Goal: Task Accomplishment & Management: Complete application form

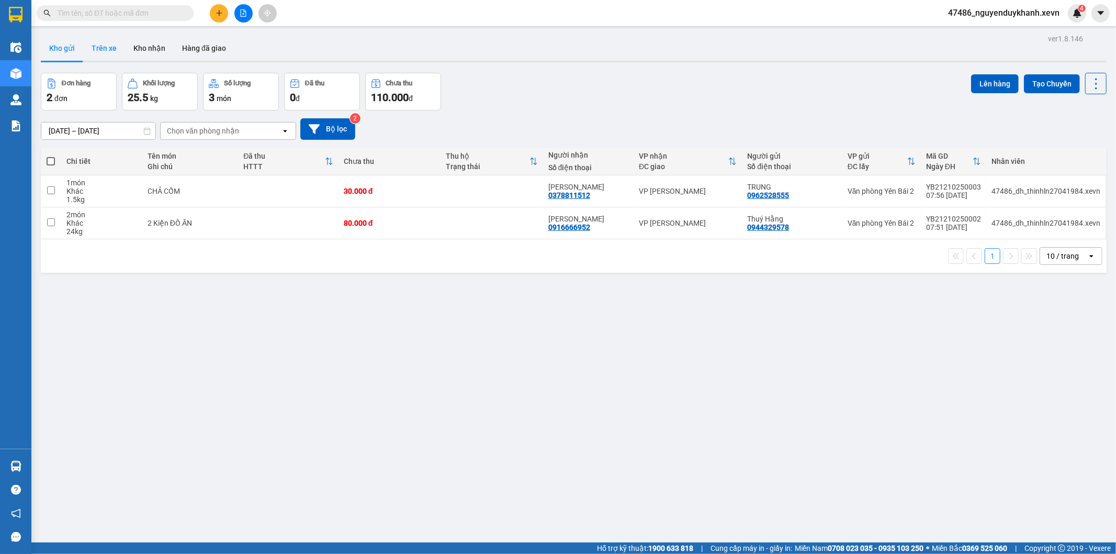
click at [102, 44] on button "Trên xe" at bounding box center [104, 48] width 42 height 25
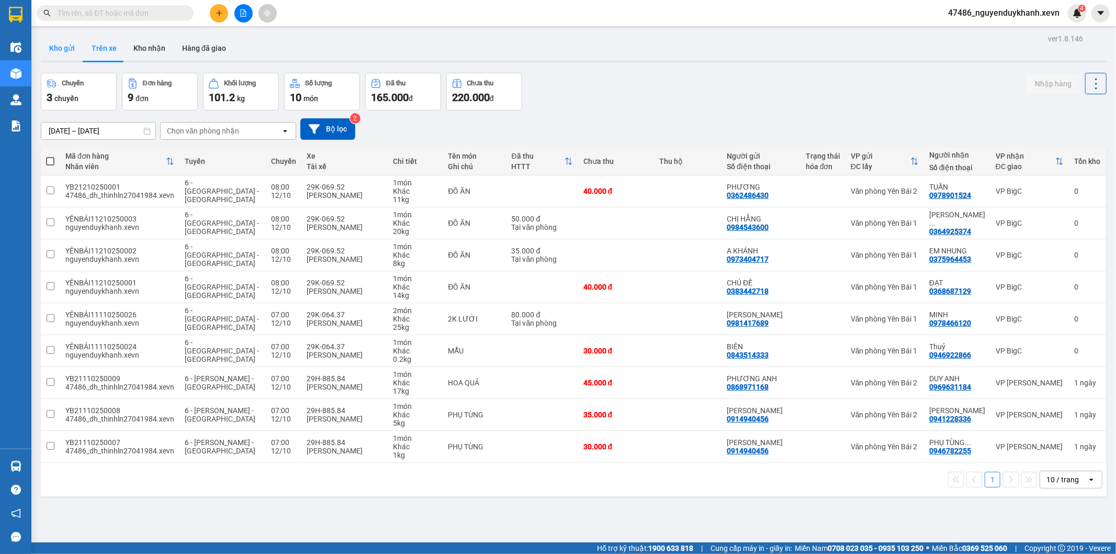
click at [60, 49] on button "Kho gửi" at bounding box center [62, 48] width 42 height 25
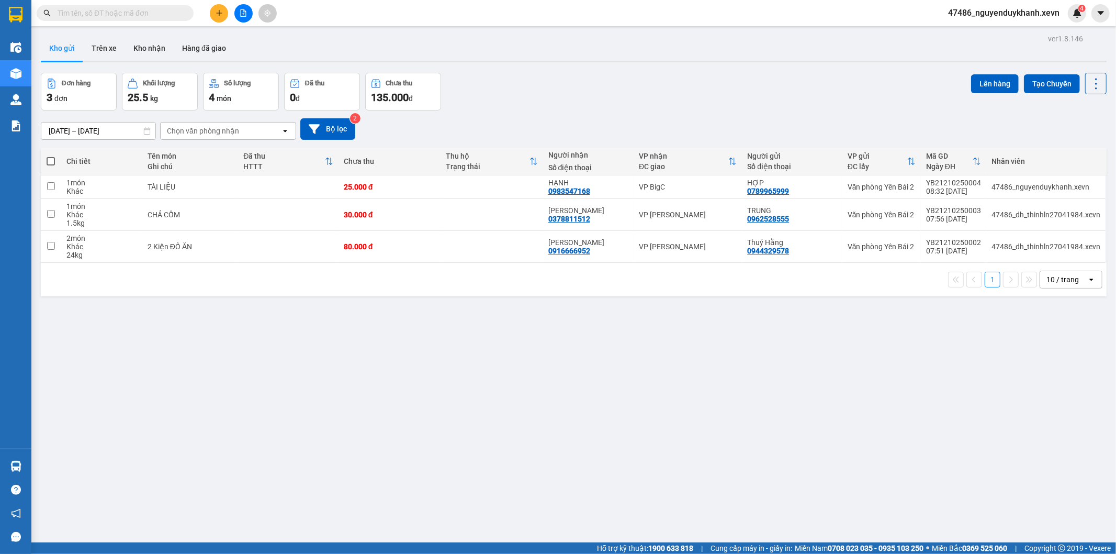
click at [222, 11] on icon "plus" at bounding box center [219, 12] width 7 height 7
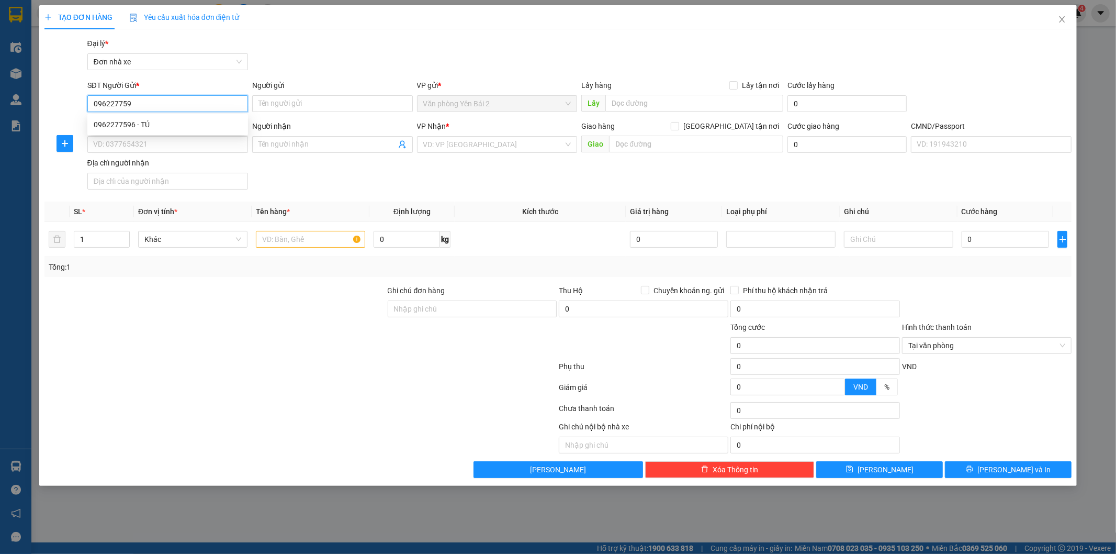
type input "0962277596"
click at [145, 126] on div "0962277596 - TÚ" at bounding box center [168, 125] width 148 height 12
type input "TÚ"
type input "0971918934"
type input "GIANG"
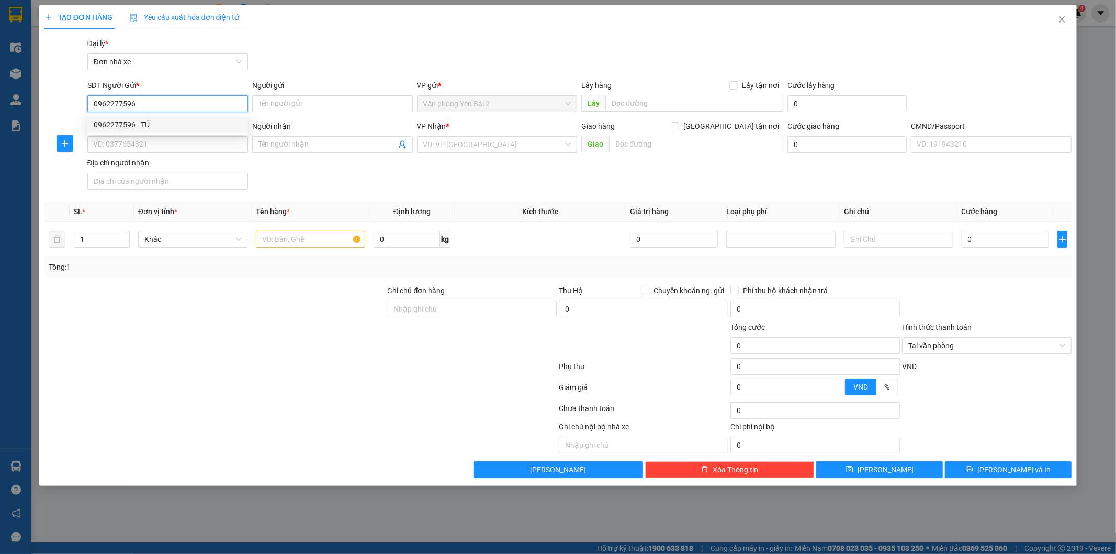
type input "1"
type input "0962277596"
click at [296, 236] on input "text" at bounding box center [310, 239] width 109 height 17
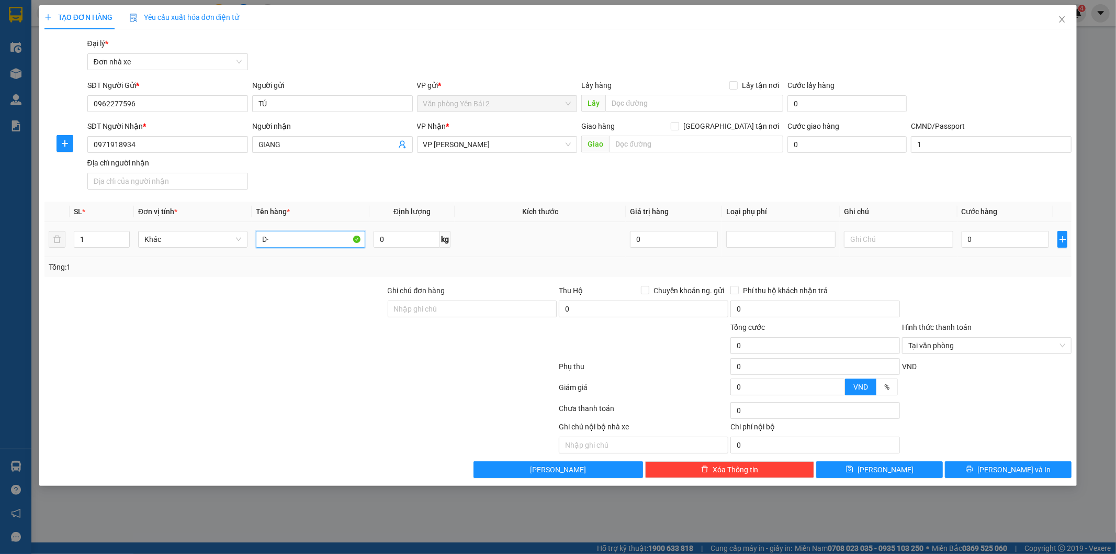
type input "D"
type input "ĐỒ ĂN"
click at [403, 239] on input "0" at bounding box center [407, 239] width 66 height 17
type input "10"
click at [989, 239] on input "0" at bounding box center [1006, 239] width 88 height 17
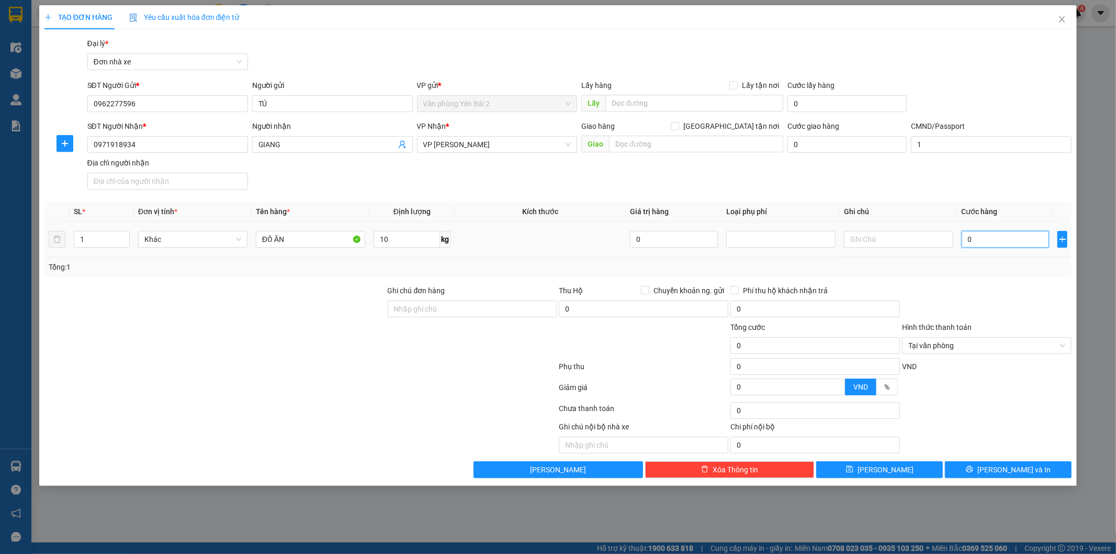
type input "3"
type input "35"
type input "350"
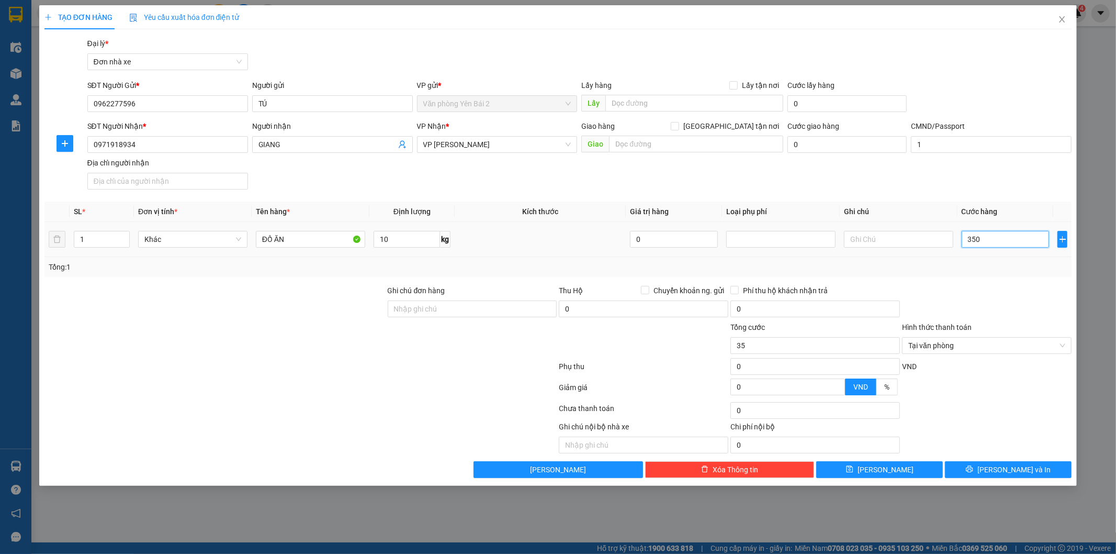
type input "350"
type input "3.500"
type input "35.000"
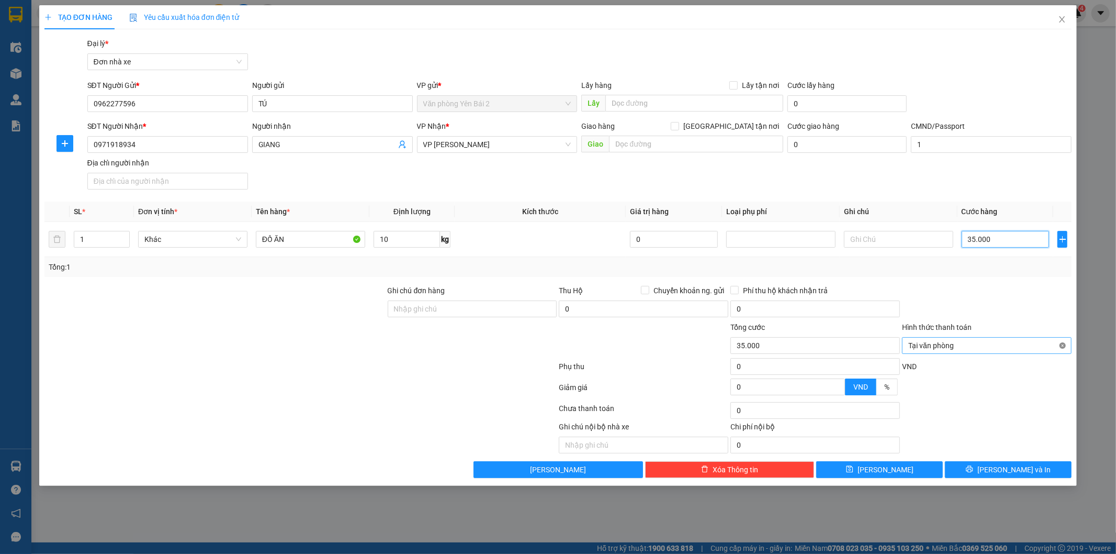
type input "35.000"
click at [1019, 467] on span "[PERSON_NAME] và In" at bounding box center [1013, 470] width 73 height 12
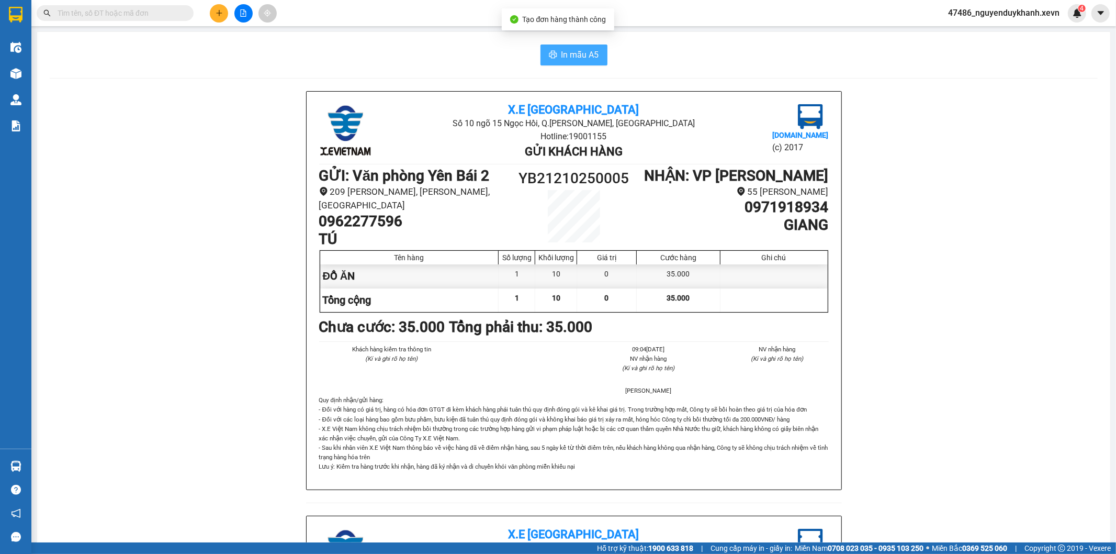
click at [581, 53] on span "In mẫu A5" at bounding box center [580, 54] width 38 height 13
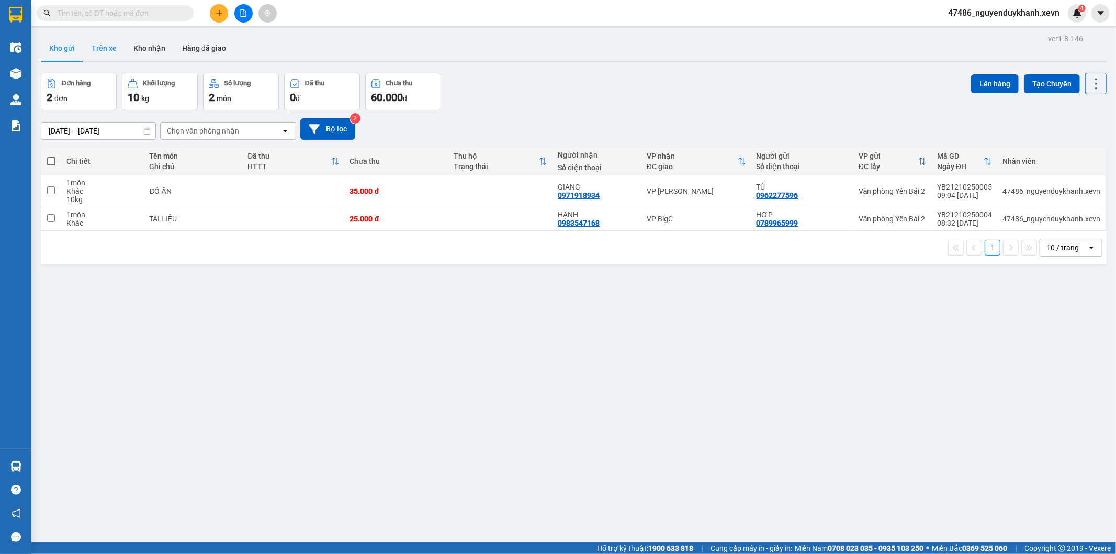
click at [103, 49] on button "Trên xe" at bounding box center [104, 48] width 42 height 25
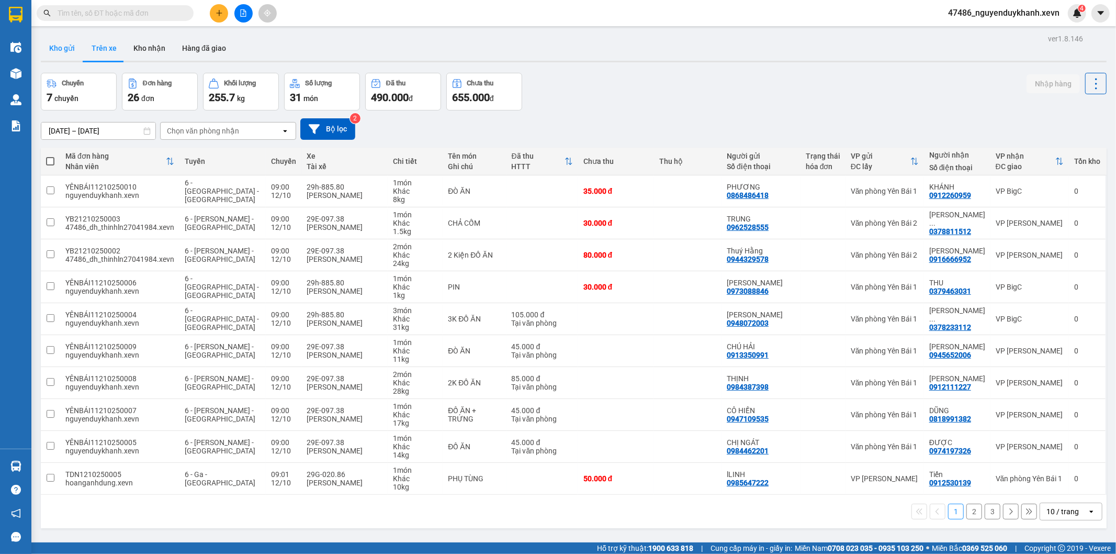
click at [65, 48] on button "Kho gửi" at bounding box center [62, 48] width 42 height 25
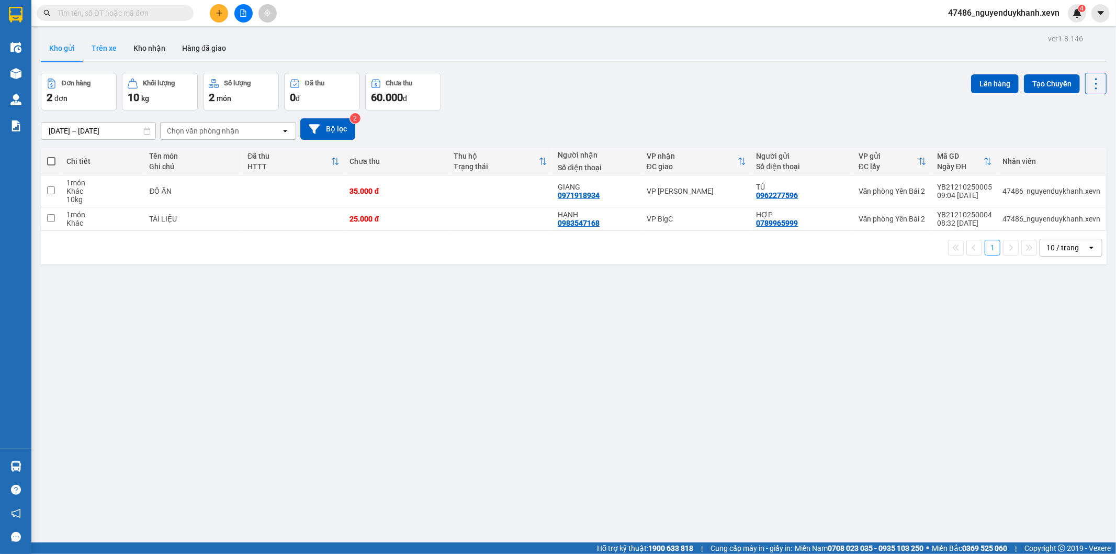
click at [98, 46] on button "Trên xe" at bounding box center [104, 48] width 42 height 25
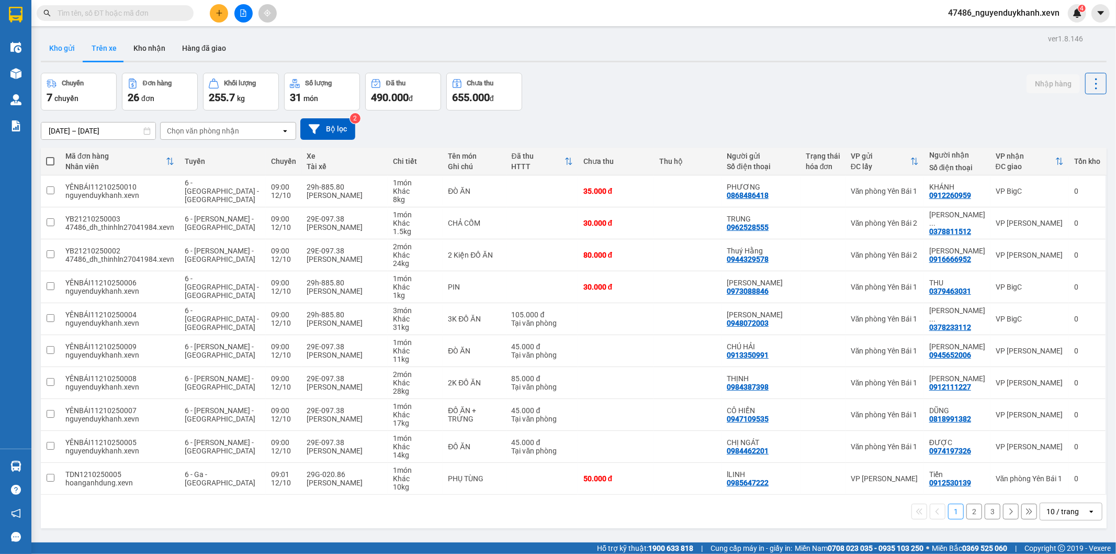
click at [64, 50] on button "Kho gửi" at bounding box center [62, 48] width 42 height 25
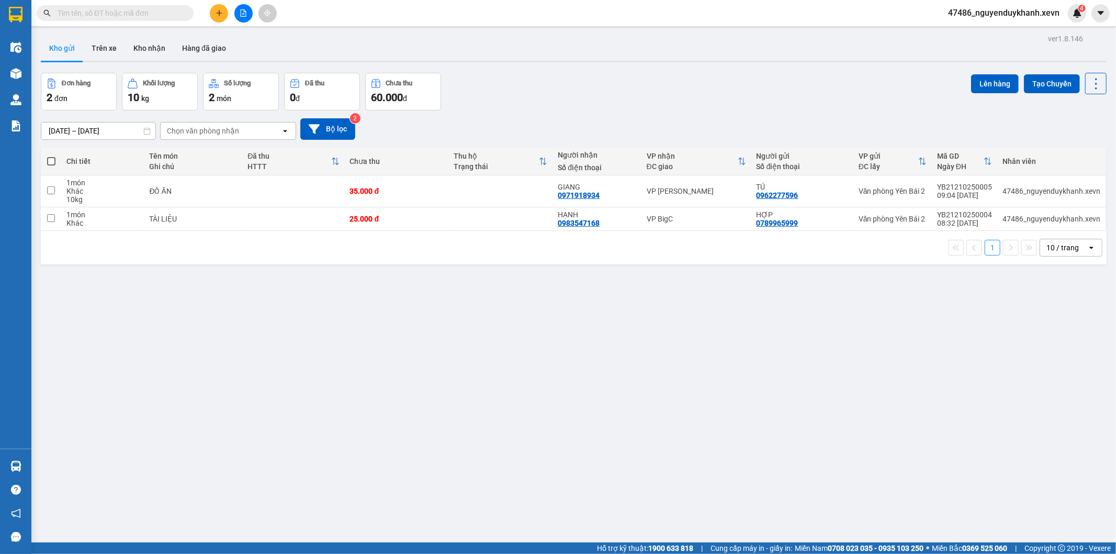
drag, startPoint x: 309, startPoint y: 421, endPoint x: 231, endPoint y: 467, distance: 90.5
drag, startPoint x: 231, startPoint y: 467, endPoint x: 218, endPoint y: 14, distance: 452.7
click at [218, 14] on icon "plus" at bounding box center [219, 12] width 7 height 7
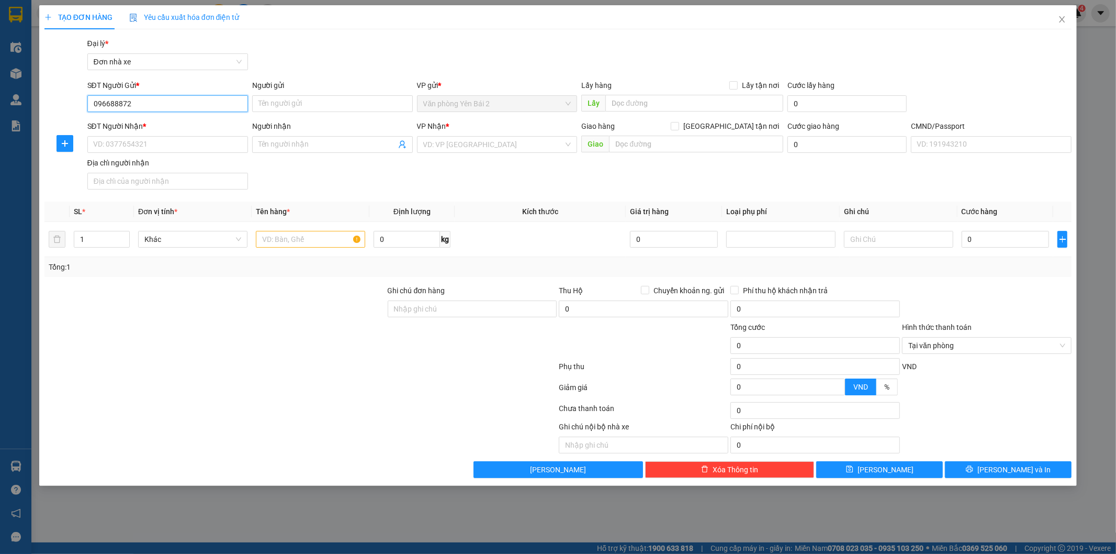
type input "0966888721"
click at [142, 127] on div "0966888721 - KỲ" at bounding box center [168, 125] width 148 height 12
type input "KỲ"
type input "0966888721"
type input "KỲ"
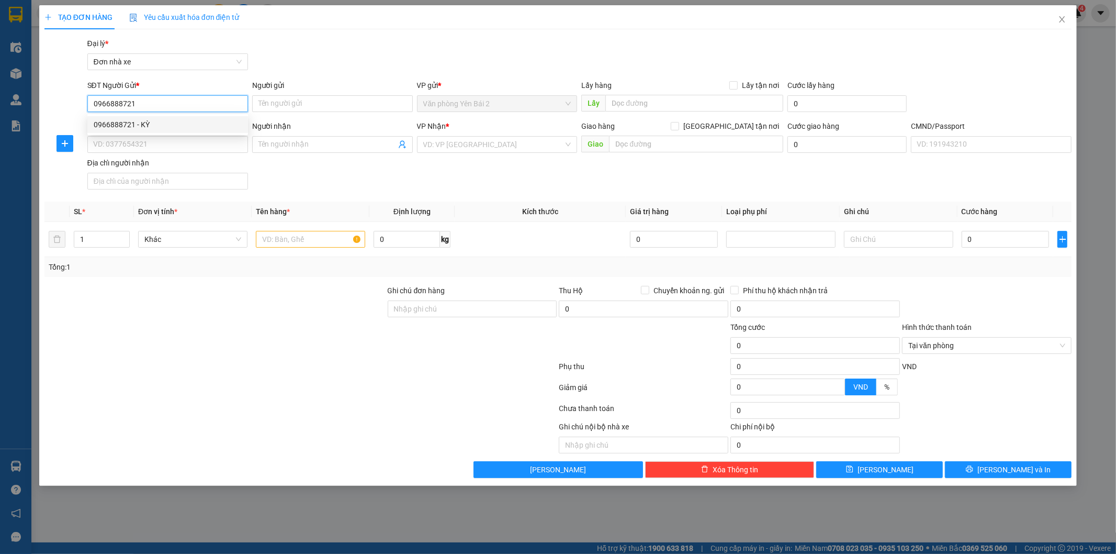
type input "ship"
type input "0966888721"
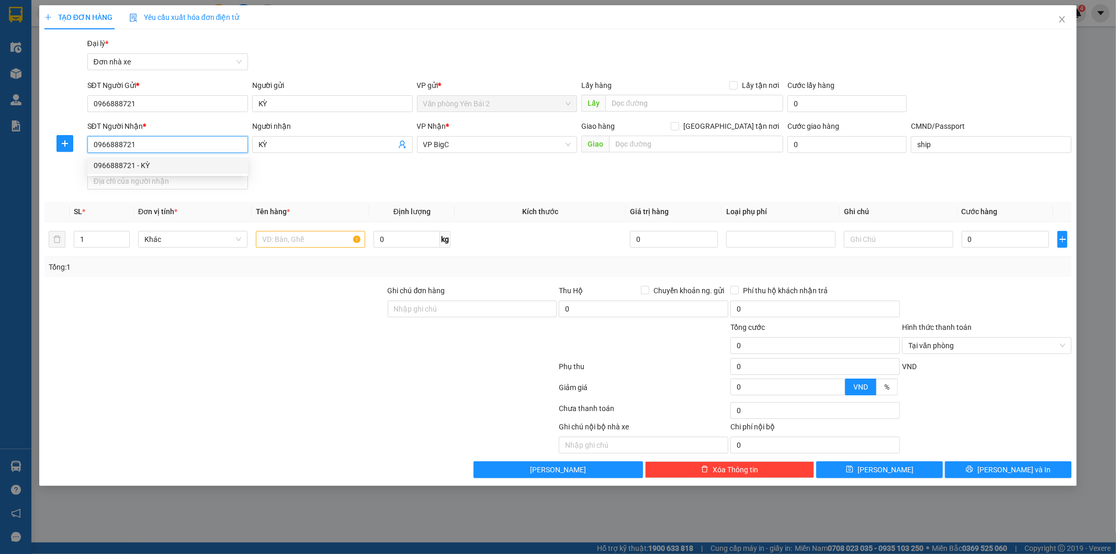
drag, startPoint x: 149, startPoint y: 142, endPoint x: 92, endPoint y: 145, distance: 57.6
click at [92, 145] on input "0966888721" at bounding box center [167, 144] width 161 height 17
click at [285, 141] on input "KỲ" at bounding box center [327, 145] width 138 height 12
type input "K"
click at [154, 143] on input "SĐT Người Nhận *" at bounding box center [167, 144] width 161 height 17
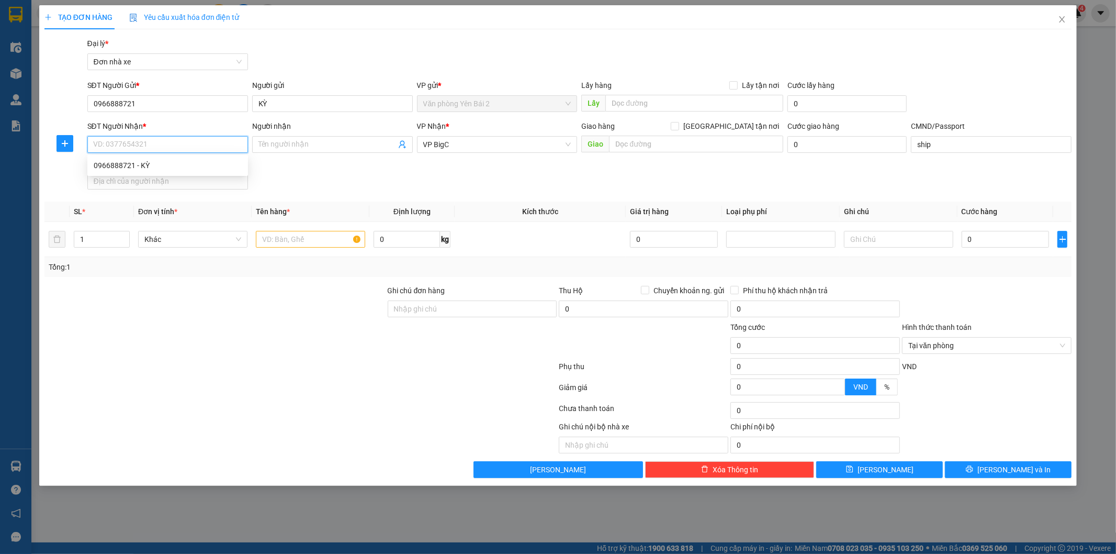
click at [154, 143] on input "SĐT Người Nhận *" at bounding box center [167, 144] width 161 height 17
click at [333, 175] on div "SĐT Người Nhận * VD: 0377654321 Người nhận Tên người nhận VP Nhận * VP BigC Gia…" at bounding box center [579, 156] width 989 height 73
click at [148, 144] on input "SĐT Người Nhận *" at bounding box center [167, 144] width 161 height 17
click at [312, 237] on input "text" at bounding box center [310, 239] width 109 height 17
type input "TÀI LIỆU"
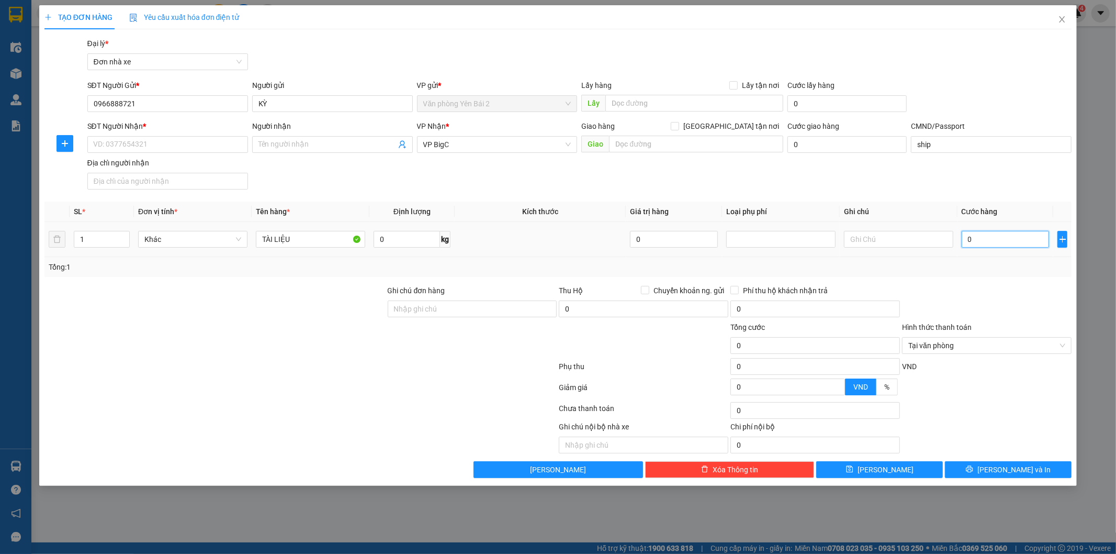
click at [983, 237] on input "0" at bounding box center [1006, 239] width 88 height 17
type input "3"
type input "30"
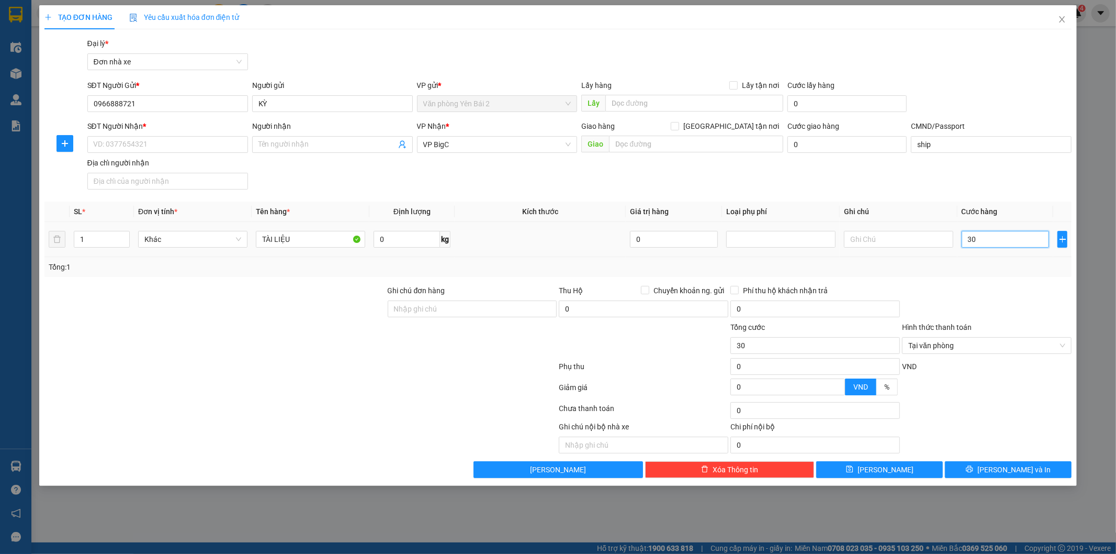
type input "300"
type input "3.000"
type input "30.000"
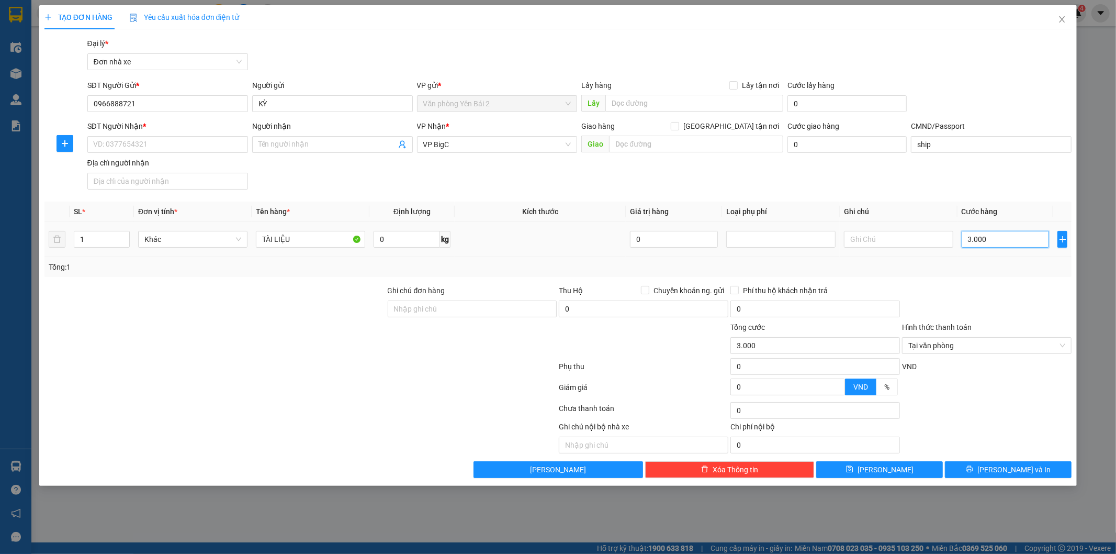
type input "30.000"
drag, startPoint x: 149, startPoint y: 107, endPoint x: 65, endPoint y: 106, distance: 83.2
click at [65, 106] on div "SĐT Người Gửi * 0966888721 Người gửi KỲ VP gửi * Văn phòng Yên Bái 2 Lấy hàng L…" at bounding box center [558, 98] width 1030 height 37
type input "0393857209"
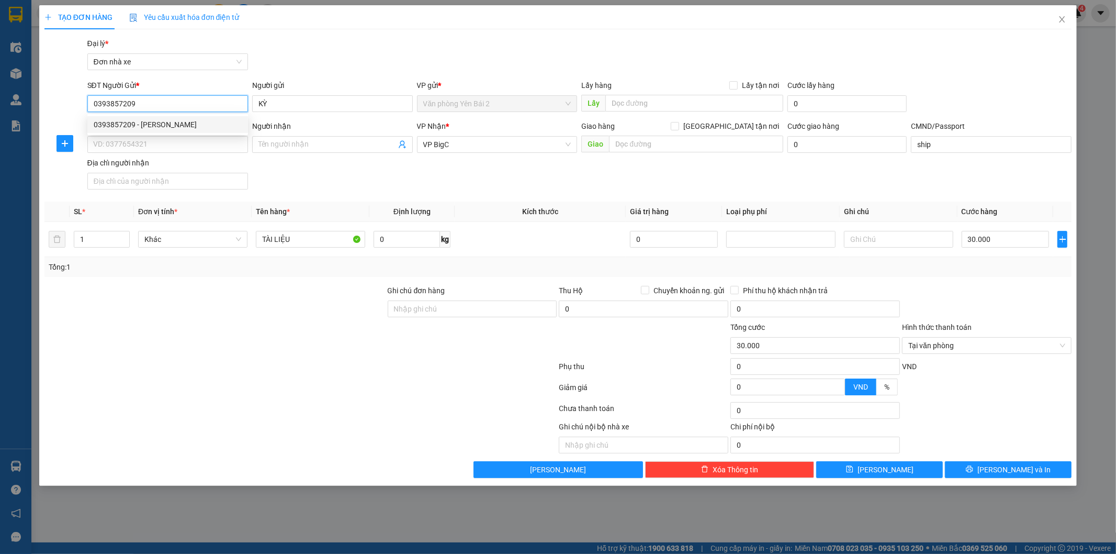
click at [151, 127] on div "0393857209 - Trần Thị Thương" at bounding box center [168, 125] width 148 height 12
type input "Trần Thị Thương"
type input "0393857209"
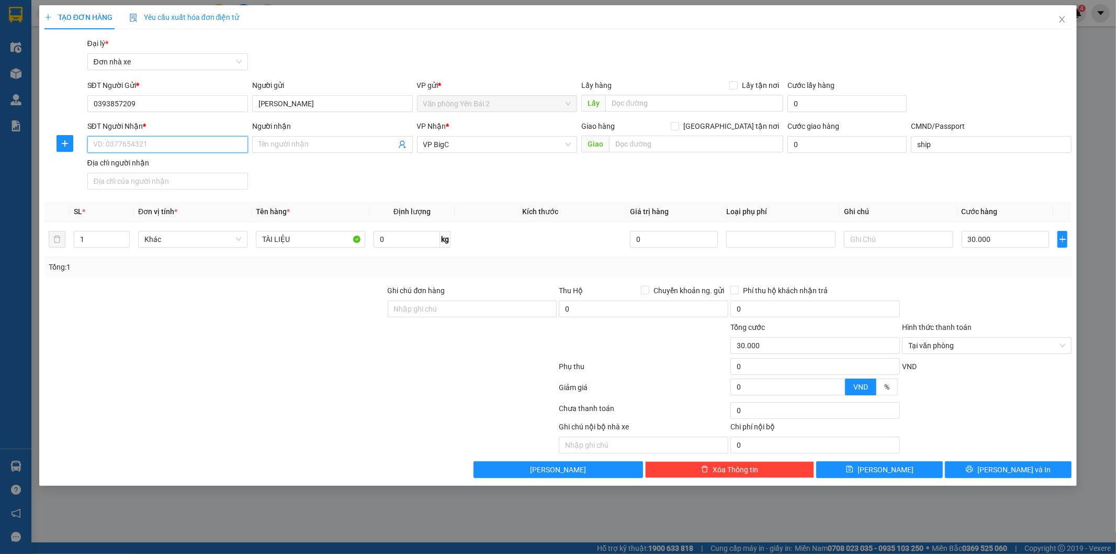
click at [216, 139] on input "SĐT Người Nhận *" at bounding box center [167, 144] width 161 height 17
type input "0969809630"
click at [328, 144] on input "Người nhận" at bounding box center [327, 145] width 138 height 12
click at [285, 143] on input "PHÙNG THUÝ LOAN" at bounding box center [327, 145] width 138 height 12
click at [501, 145] on span "VP BigC" at bounding box center [497, 145] width 148 height 16
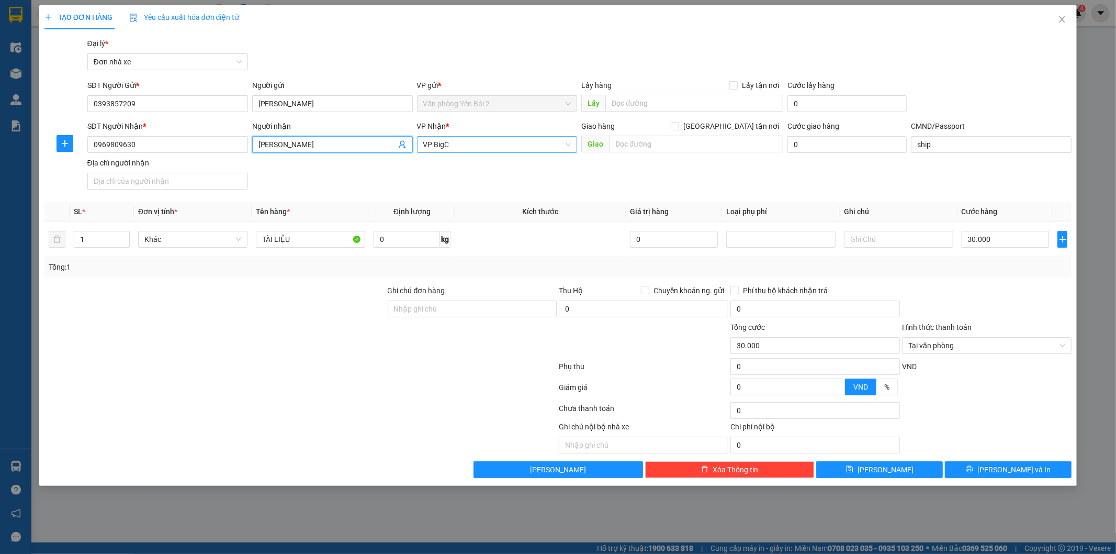
type input "PHÙNG THỊ THUÝ LOAN"
type input "BIG"
click at [463, 167] on div "VP BigC" at bounding box center [497, 166] width 148 height 12
drag, startPoint x: 300, startPoint y: 228, endPoint x: 273, endPoint y: 236, distance: 28.5
click at [273, 236] on div "TÀI LIỆU" at bounding box center [310, 239] width 109 height 21
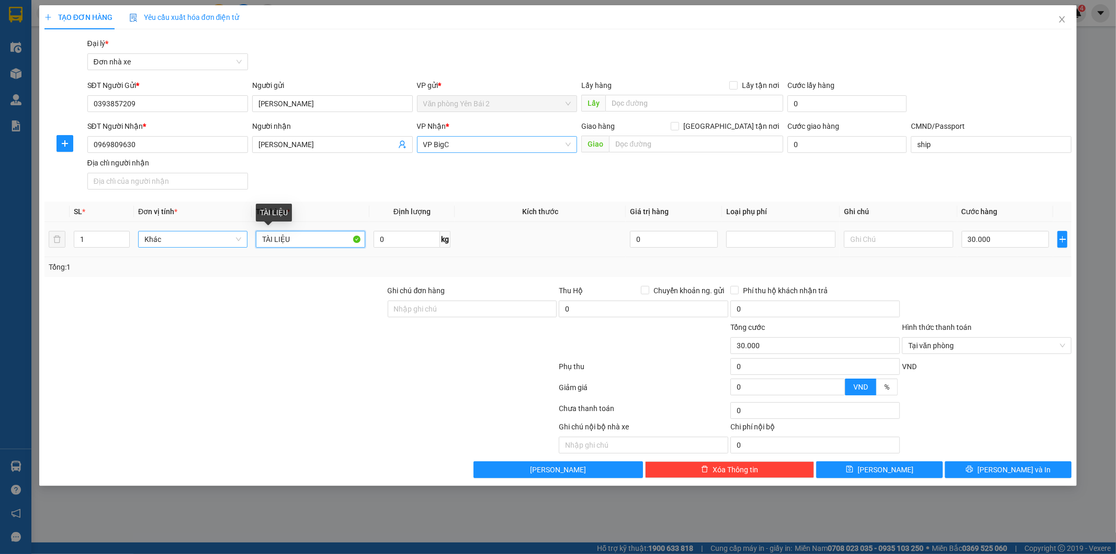
drag, startPoint x: 304, startPoint y: 236, endPoint x: 230, endPoint y: 246, distance: 74.4
click at [230, 246] on tr "1 Khác TÀI LIỆU 0 kg 0 30.000" at bounding box center [558, 239] width 1028 height 35
type input "D"
type input "Đ"
type input "D"
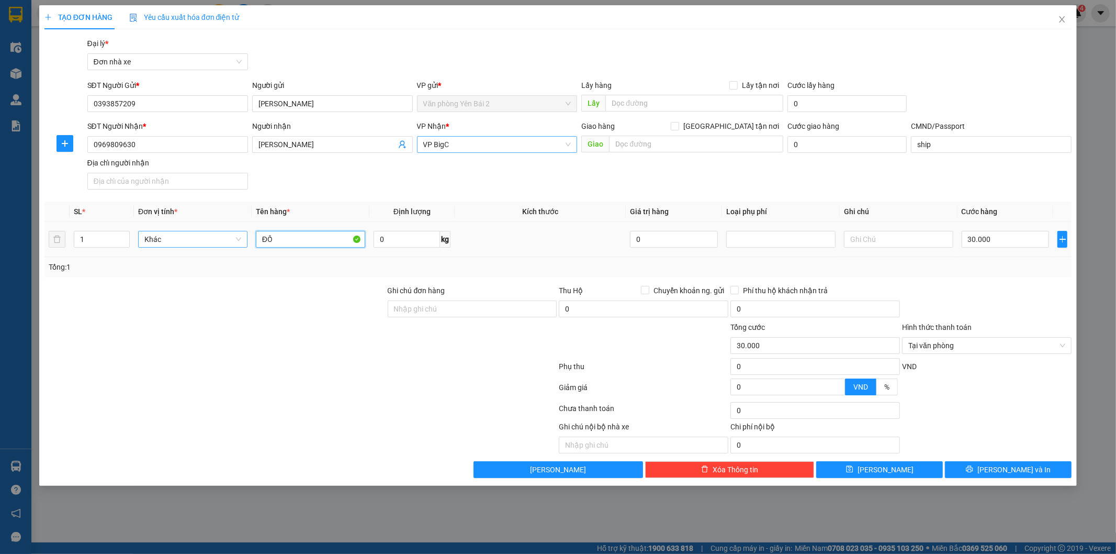
type input "Đ"
type input "2K ĐỒ ĂN"
click at [398, 248] on div "0 kg" at bounding box center [412, 239] width 77 height 21
click at [400, 241] on input "0" at bounding box center [407, 239] width 66 height 17
type input "22"
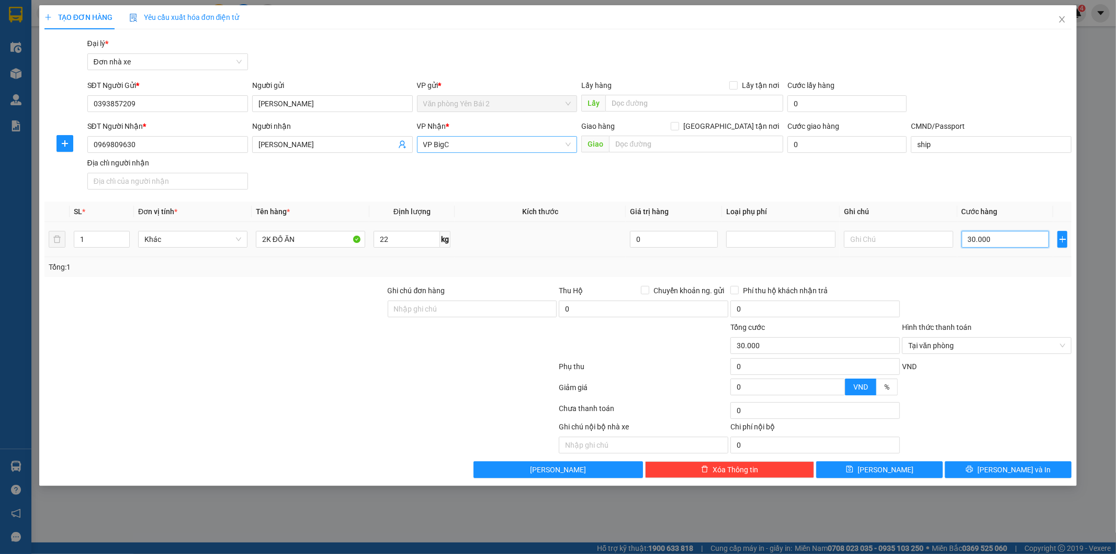
click at [991, 239] on input "30.000" at bounding box center [1006, 239] width 88 height 17
type input "8"
type input "80"
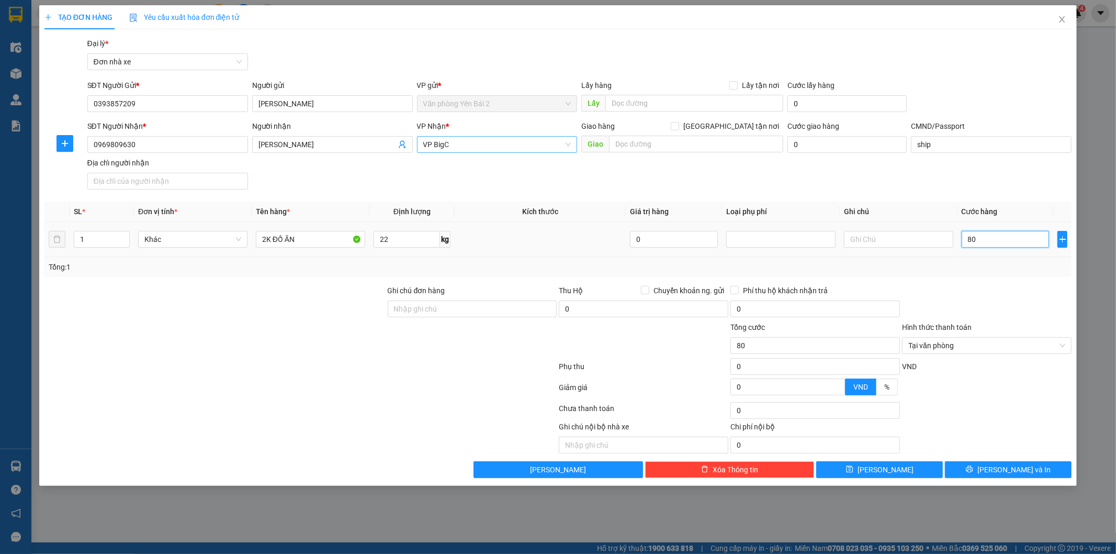
type input "800"
type input "8.000"
type input "80.000"
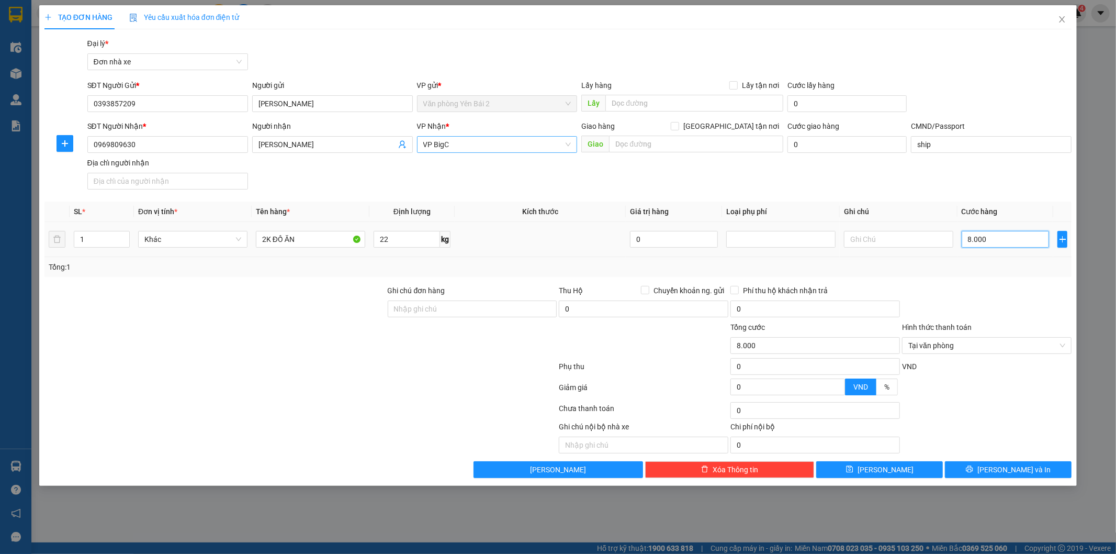
type input "80.000"
click at [325, 242] on input "2K ĐỒ ĂN" at bounding box center [310, 239] width 109 height 17
type input "2K ĐỒ ĂN+HOA QUẢ+RAU"
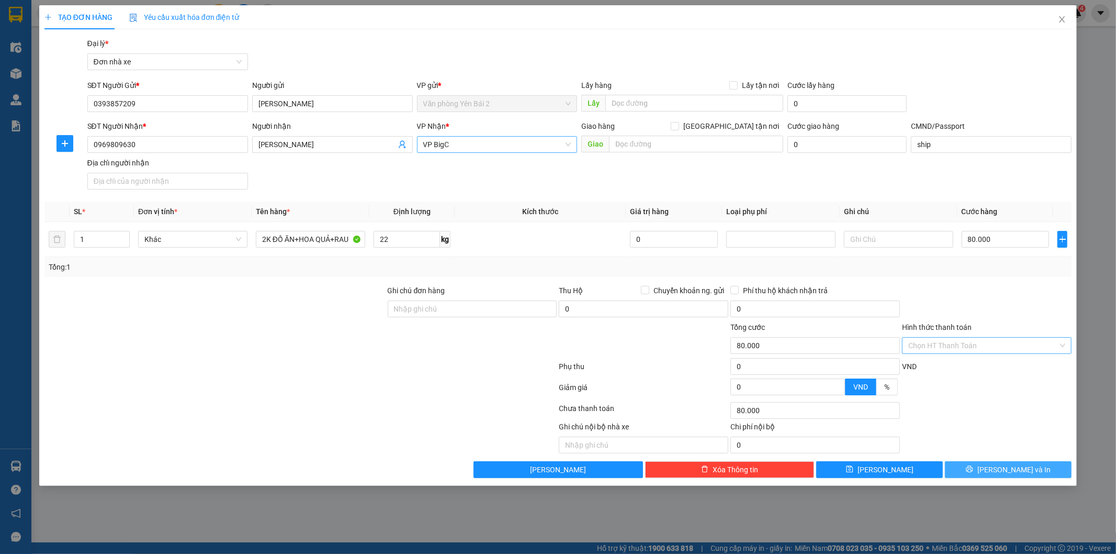
click at [1003, 466] on span "[PERSON_NAME] và In" at bounding box center [1013, 470] width 73 height 12
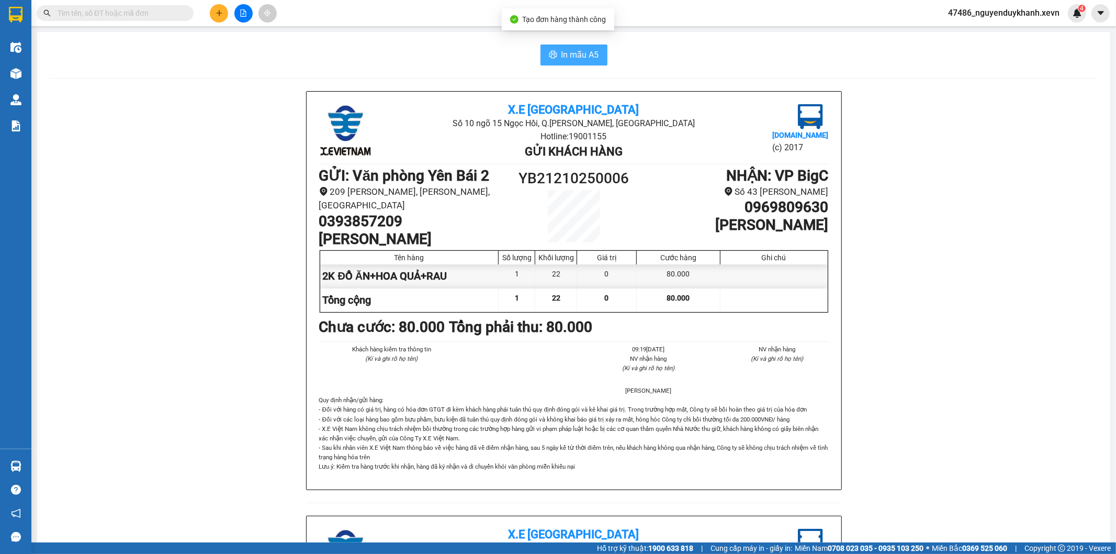
click at [571, 54] on span "In mẫu A5" at bounding box center [580, 54] width 38 height 13
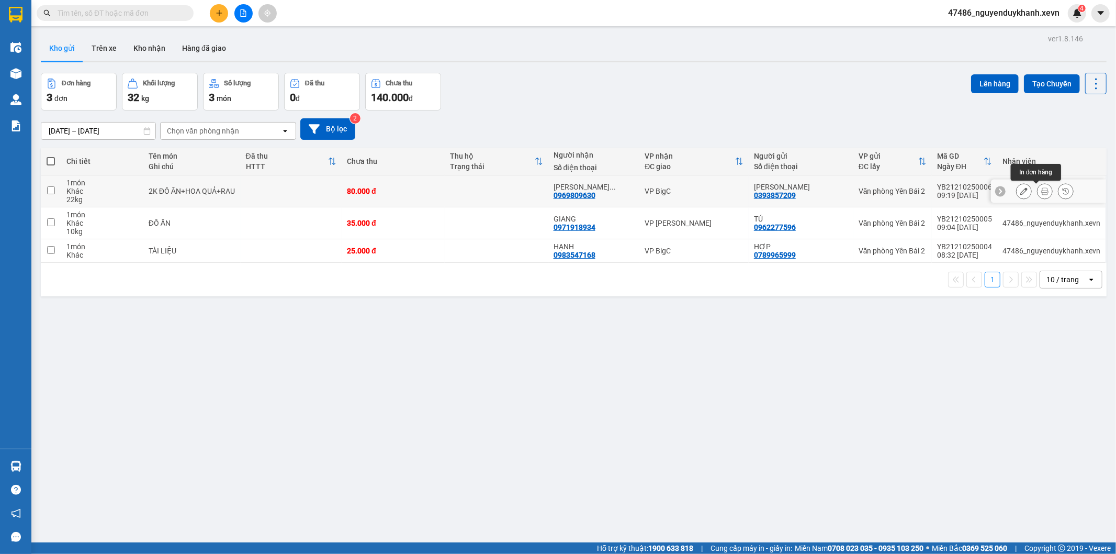
click at [1041, 192] on icon at bounding box center [1044, 190] width 7 height 7
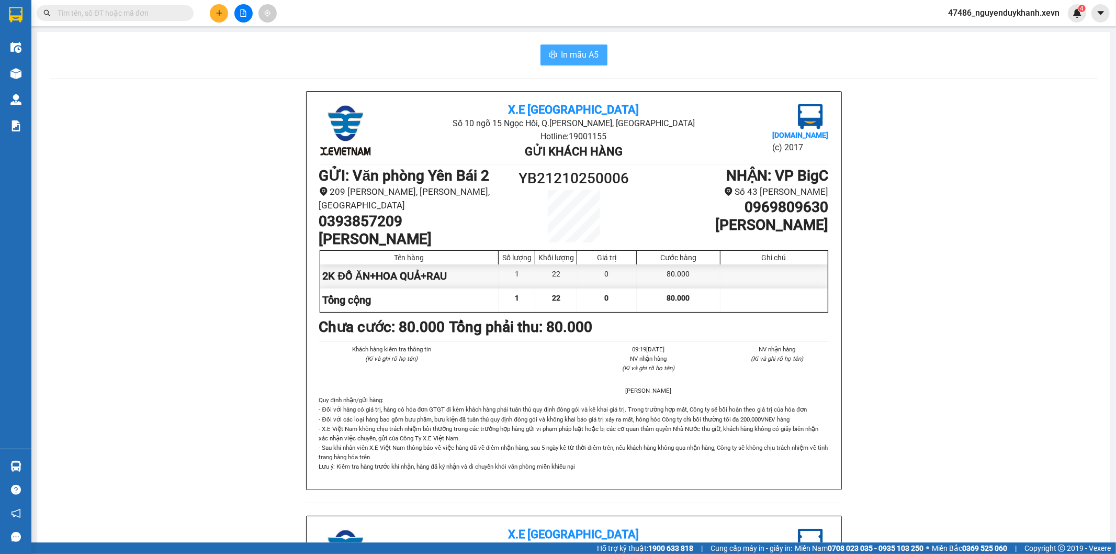
click at [561, 51] on span "In mẫu A5" at bounding box center [580, 54] width 38 height 13
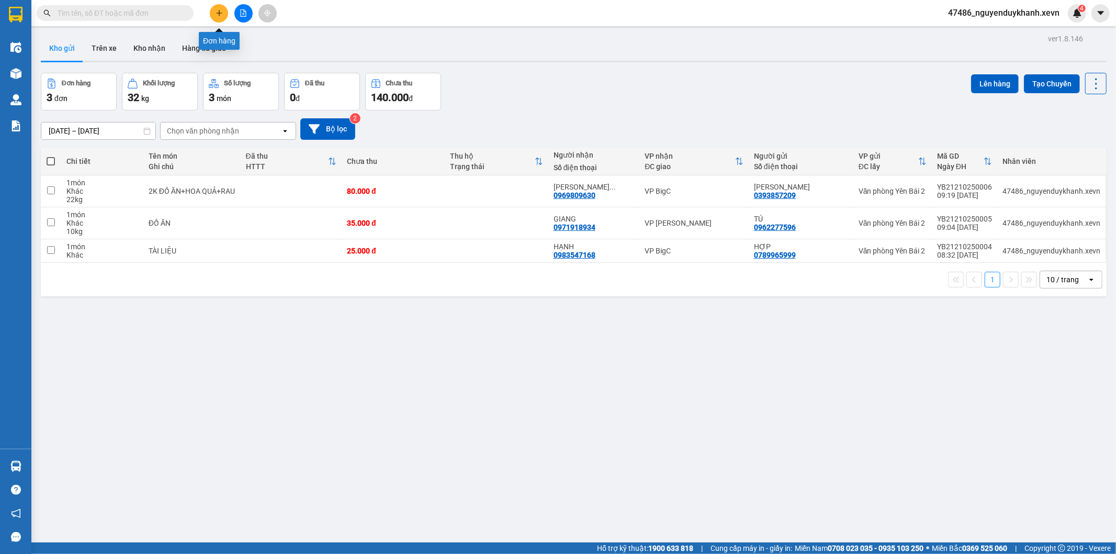
click at [223, 13] on button at bounding box center [219, 13] width 18 height 18
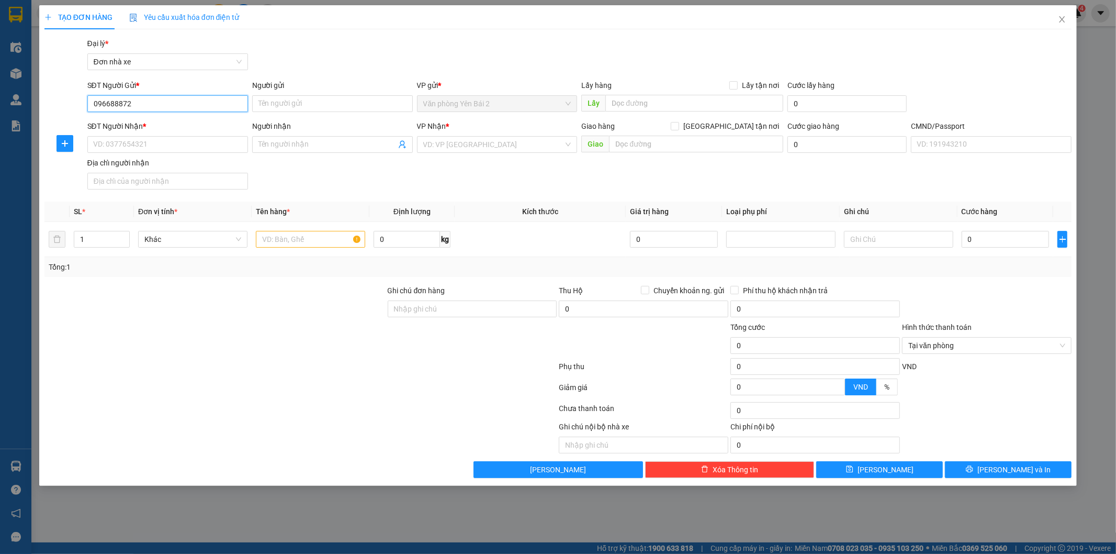
type input "0966888721"
click at [136, 123] on div "0966888721 - KỲ" at bounding box center [168, 125] width 148 height 12
type input "KỲ"
type input "0966888721"
type input "KỲ"
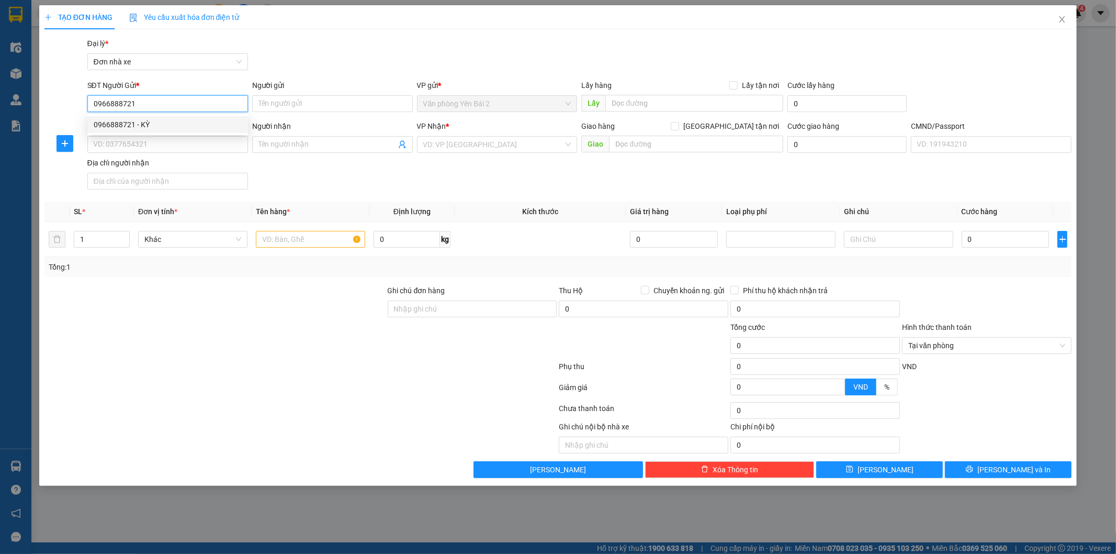
type input "ship"
type input "0966888721"
click at [301, 238] on input "text" at bounding box center [310, 239] width 109 height 17
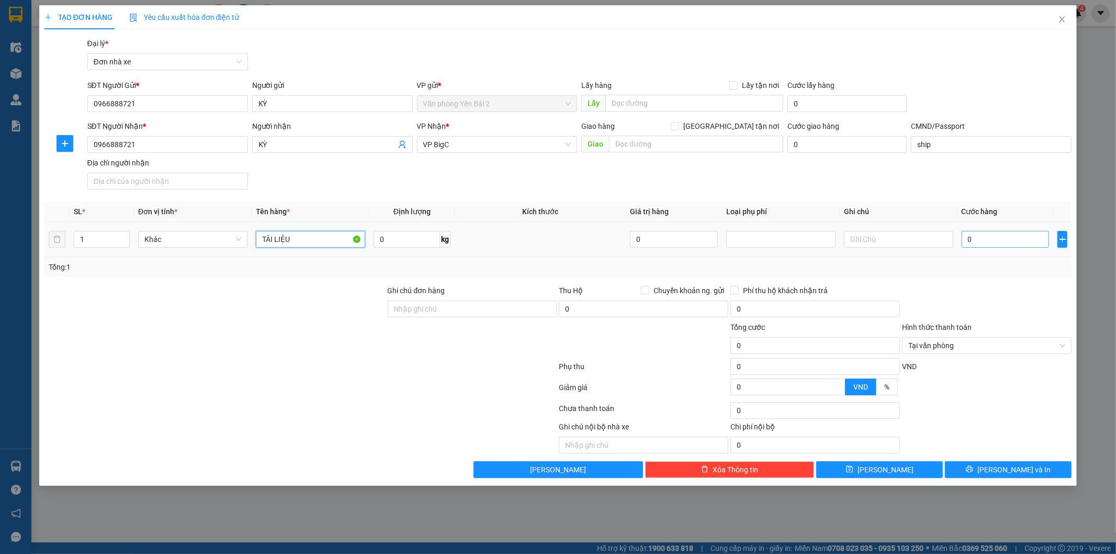
type input "TÀI LIỆU"
click at [977, 238] on input "0" at bounding box center [1006, 239] width 88 height 17
type input "3"
type input "30"
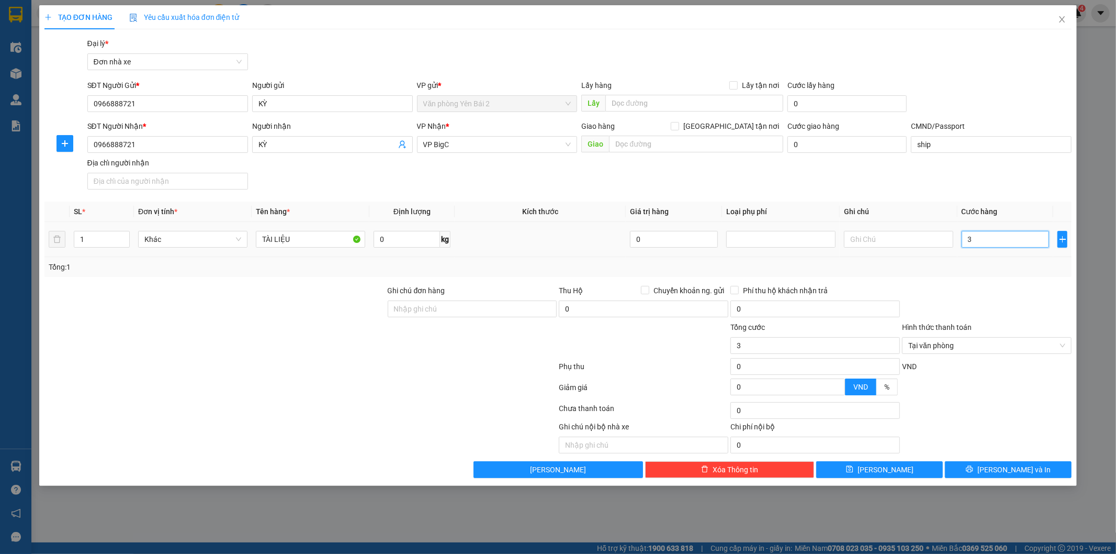
type input "30"
type input "300"
type input "3.000"
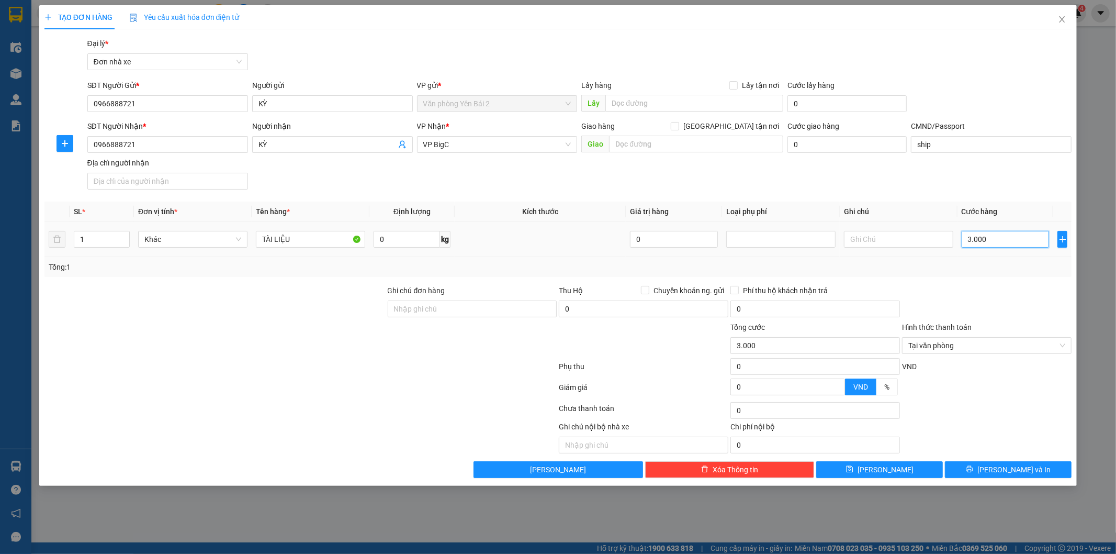
type input "30.000"
click at [1012, 468] on span "[PERSON_NAME] và In" at bounding box center [1013, 470] width 73 height 12
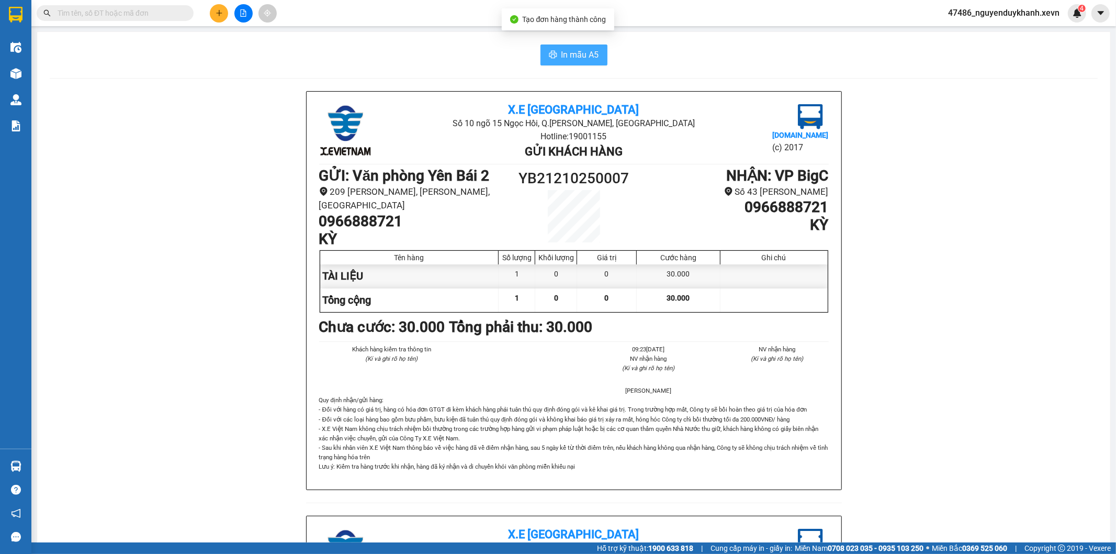
click at [581, 55] on span "In mẫu A5" at bounding box center [580, 54] width 38 height 13
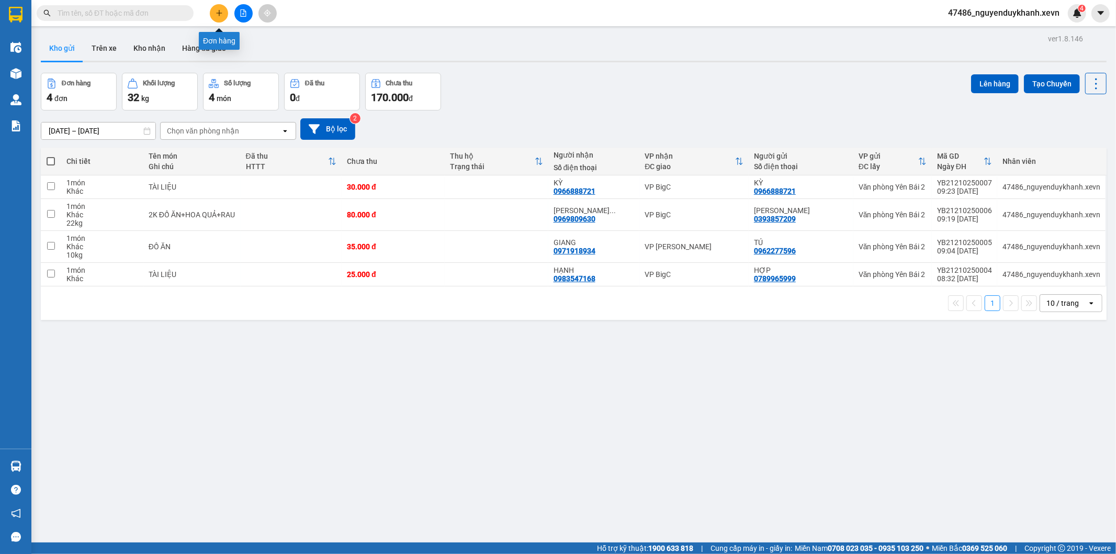
click at [221, 12] on icon "plus" at bounding box center [219, 12] width 7 height 7
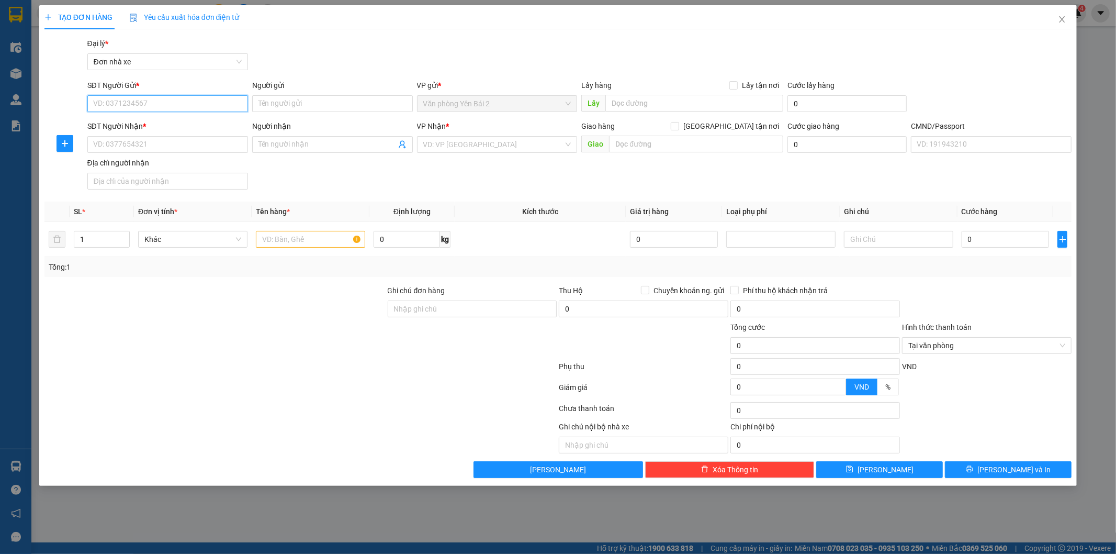
click at [159, 103] on input "SĐT Người Gửi *" at bounding box center [167, 103] width 161 height 17
click at [473, 145] on input "search" at bounding box center [493, 145] width 141 height 16
type input "BIG"
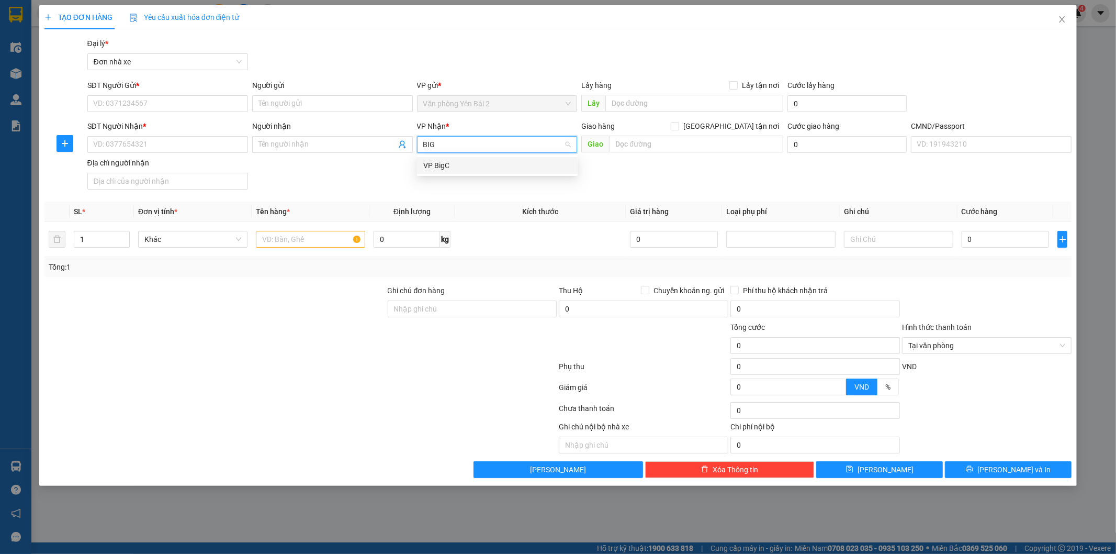
click at [443, 164] on div "VP BigC" at bounding box center [497, 166] width 148 height 12
click at [307, 240] on input "text" at bounding box center [310, 239] width 109 height 17
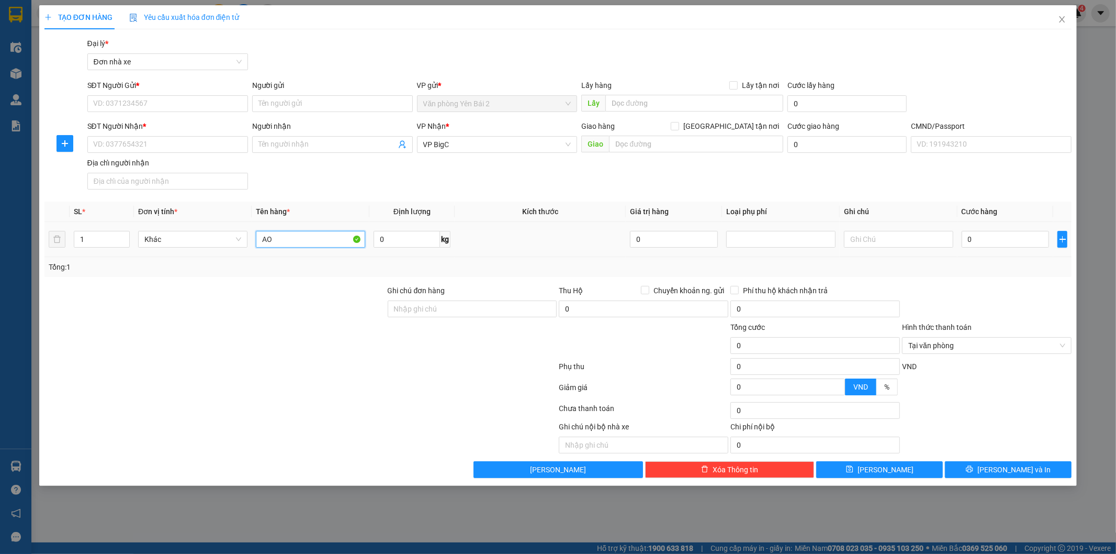
type input "A"
type input "Á"
type input "Q"
type input "A"
type input "ÁO+SỮ TẮM"
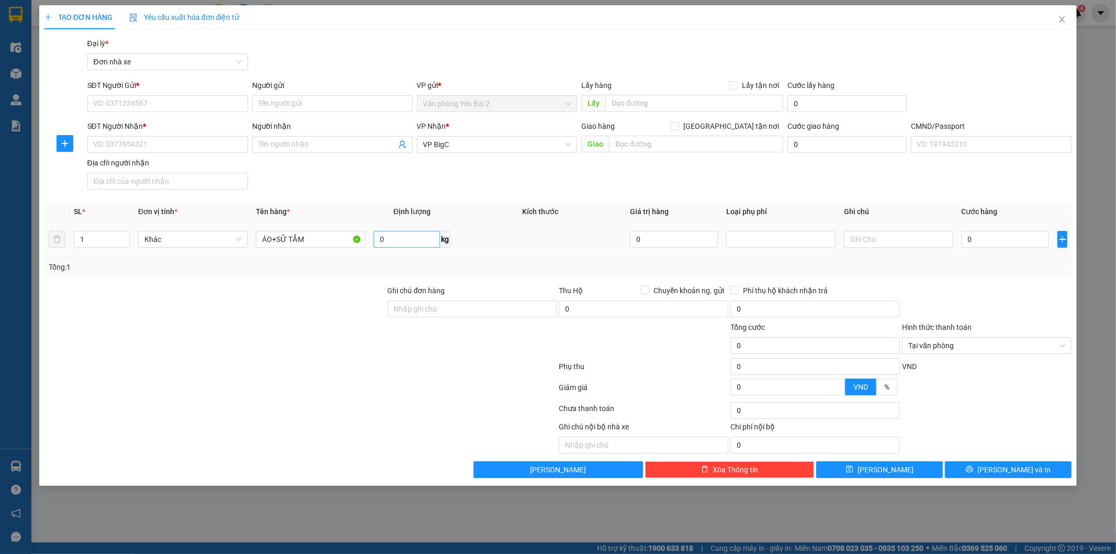
drag, startPoint x: 385, startPoint y: 249, endPoint x: 389, endPoint y: 243, distance: 7.1
click at [386, 247] on div "0 kg" at bounding box center [412, 239] width 77 height 21
click at [395, 236] on input "0" at bounding box center [407, 239] width 66 height 17
type input "2"
click at [177, 99] on input "SĐT Người Gửi *" at bounding box center [167, 103] width 161 height 17
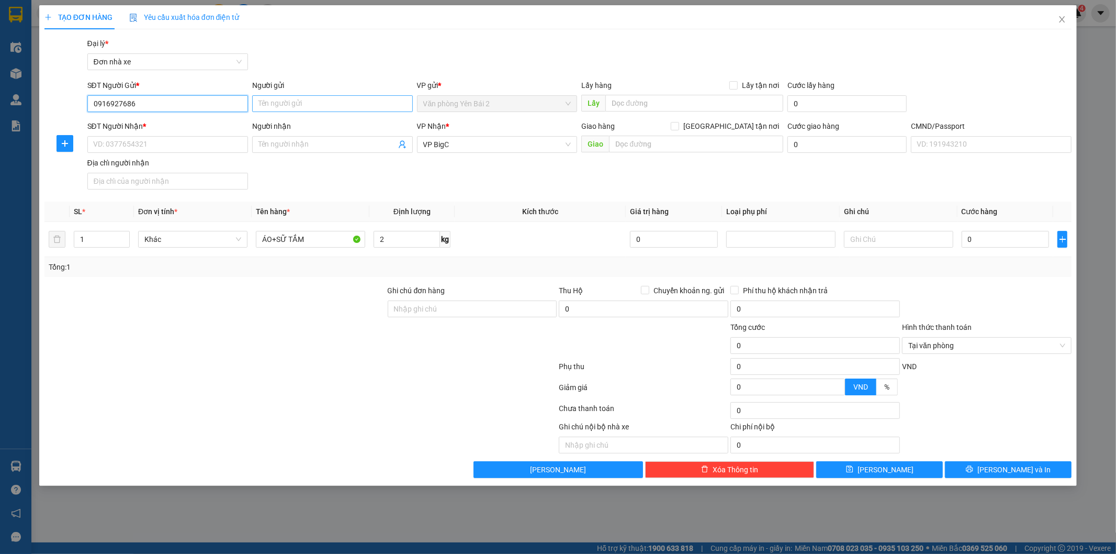
type input "0916927686"
click at [335, 99] on input "Người gửi" at bounding box center [332, 103] width 161 height 17
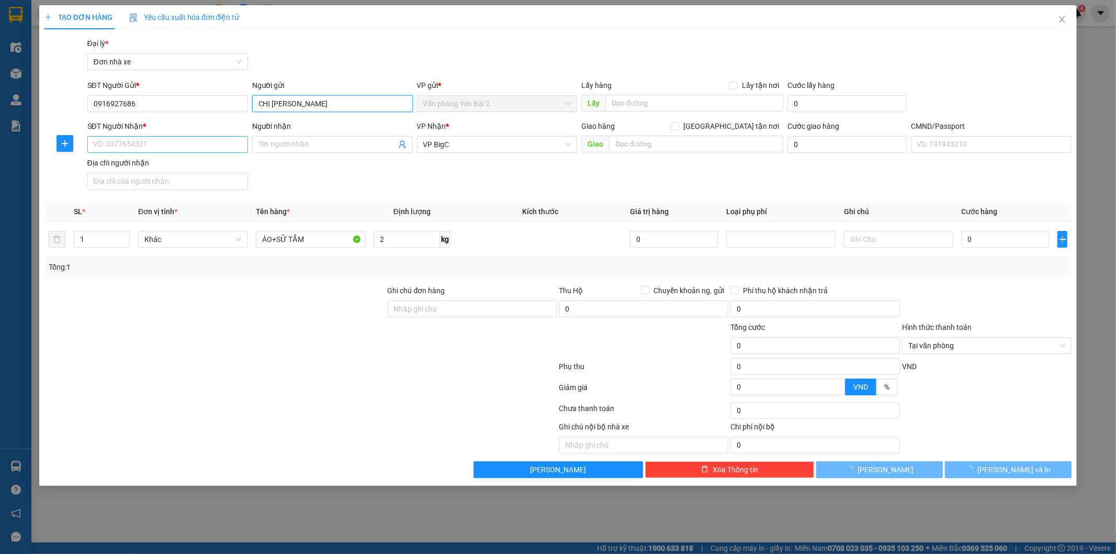
type input "CHỊ HOA"
click at [186, 147] on input "SĐT Người Nhận *" at bounding box center [167, 144] width 161 height 17
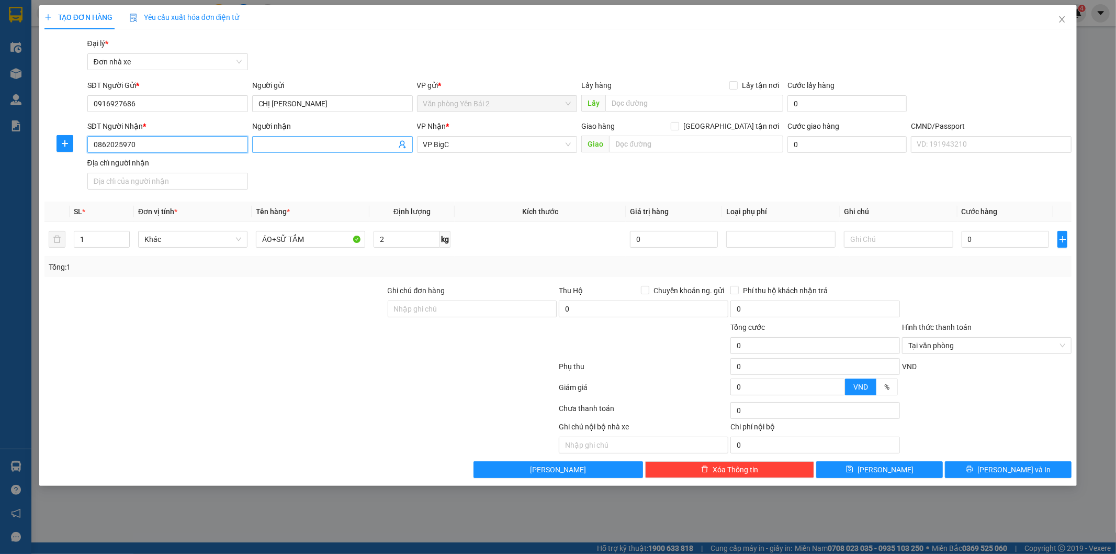
type input "0862025970"
click at [297, 143] on input "Người nhận" at bounding box center [327, 145] width 138 height 12
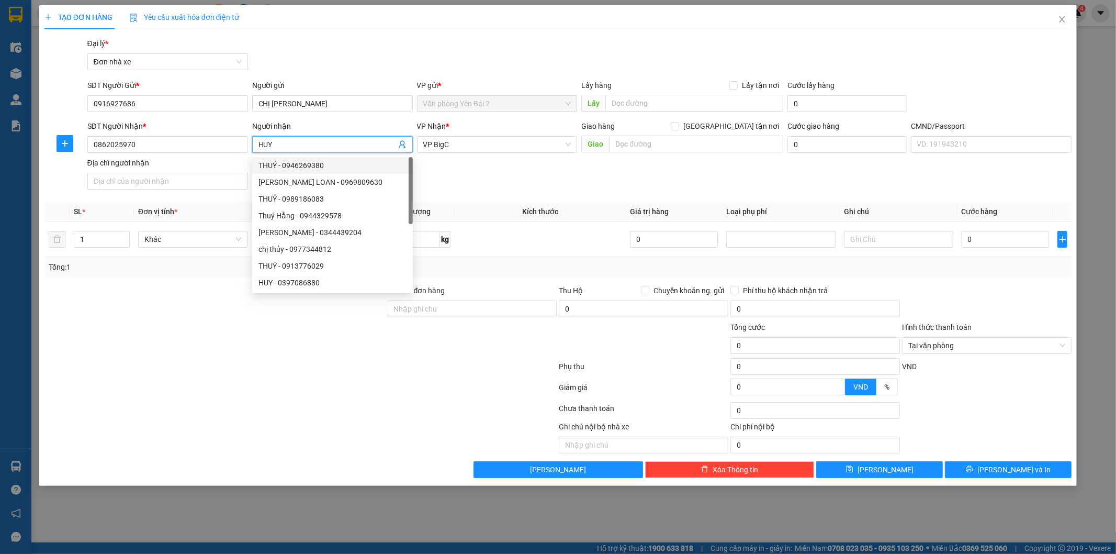
type input "HUY"
click at [487, 185] on div "SĐT Người Nhận * 0862025970 Người nhận HUY VP Nhận * VP BigC Giao hàng Giao tận…" at bounding box center [579, 156] width 989 height 73
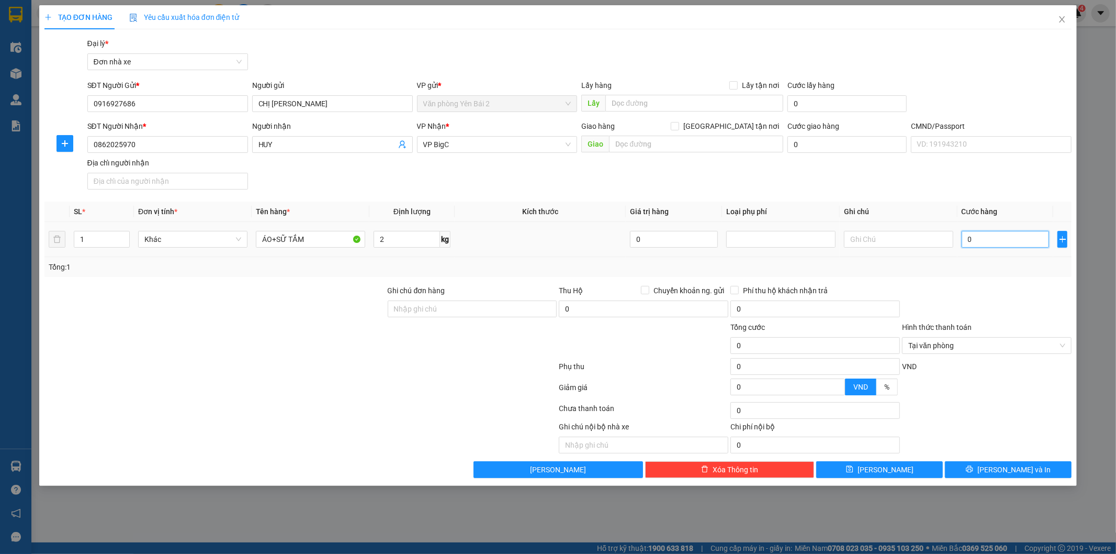
click at [988, 237] on input "0" at bounding box center [1006, 239] width 88 height 17
type input "3"
type input "30"
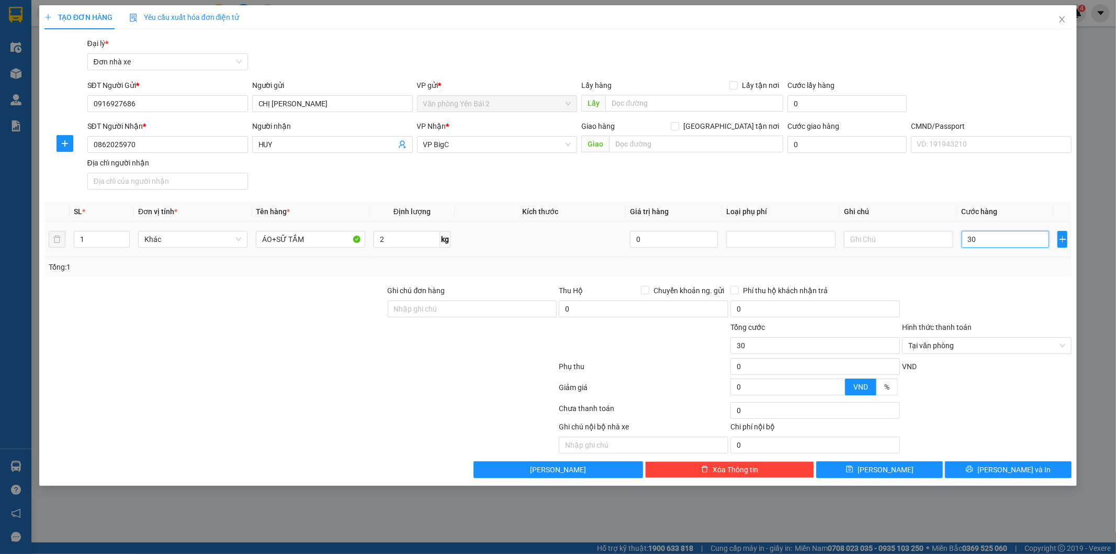
type input "300"
type input "3.000"
type input "30.000"
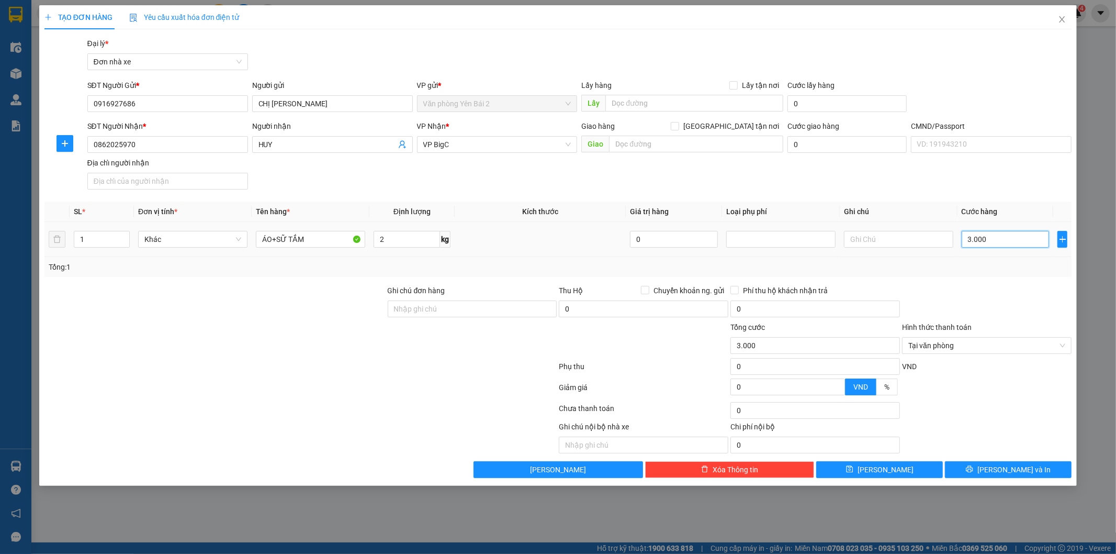
type input "30.000"
click at [1016, 466] on span "[PERSON_NAME] và In" at bounding box center [1013, 470] width 73 height 12
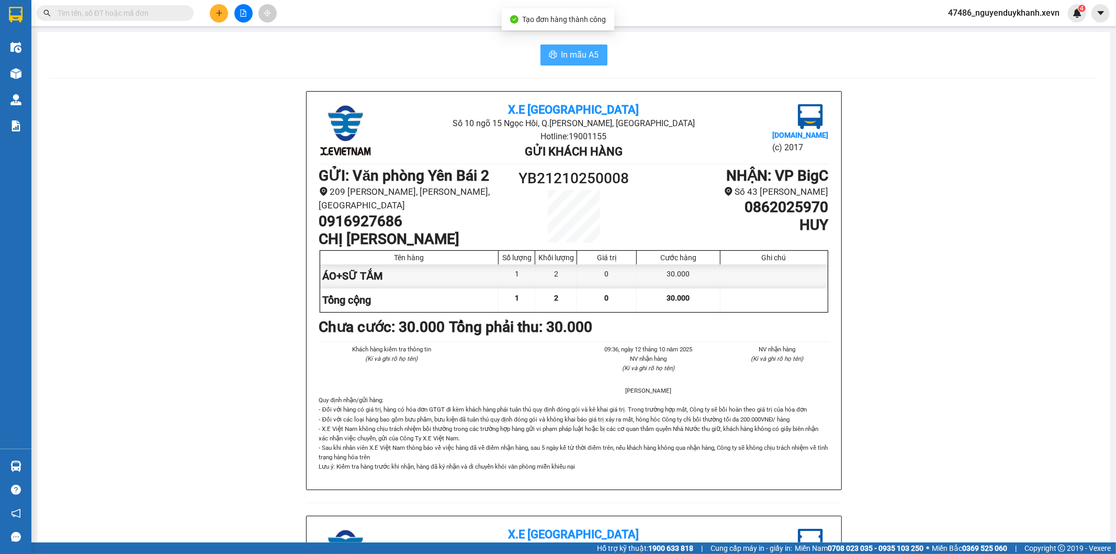
click at [568, 44] on button "In mẫu A5" at bounding box center [573, 54] width 67 height 21
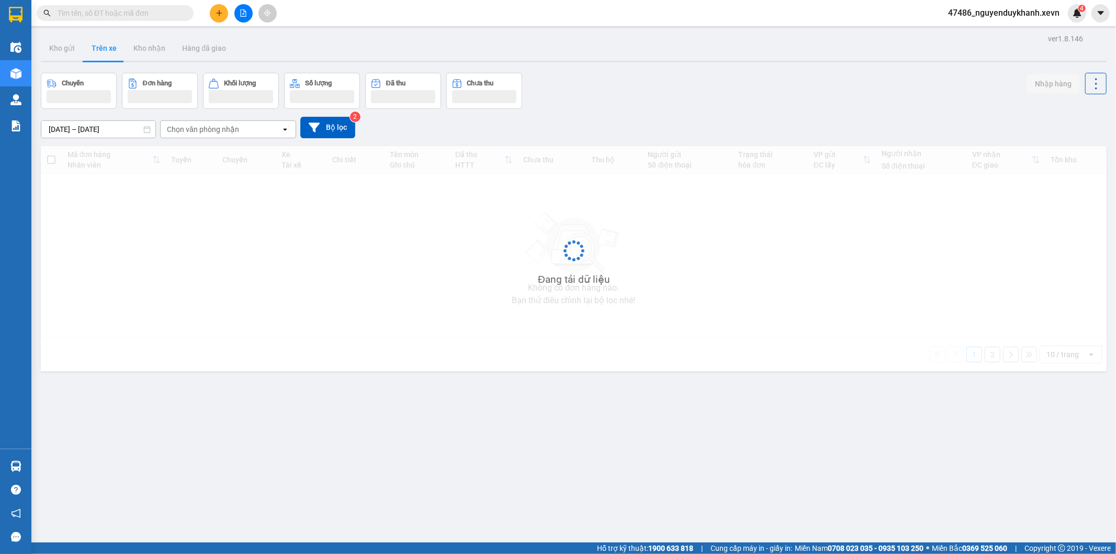
click at [219, 16] on icon "plus" at bounding box center [219, 12] width 7 height 7
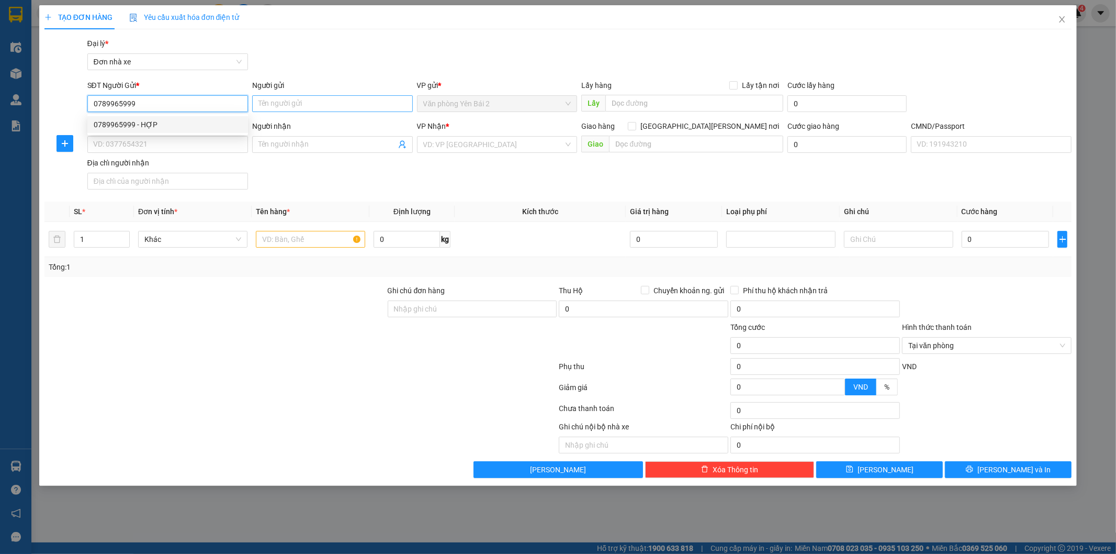
type input "0789965999"
click at [315, 105] on input "Người gửi" at bounding box center [332, 103] width 161 height 17
click at [174, 100] on input "0789965999" at bounding box center [167, 103] width 161 height 17
click at [168, 121] on div "0789965999 - HỢP" at bounding box center [168, 125] width 148 height 12
type input "HỢP"
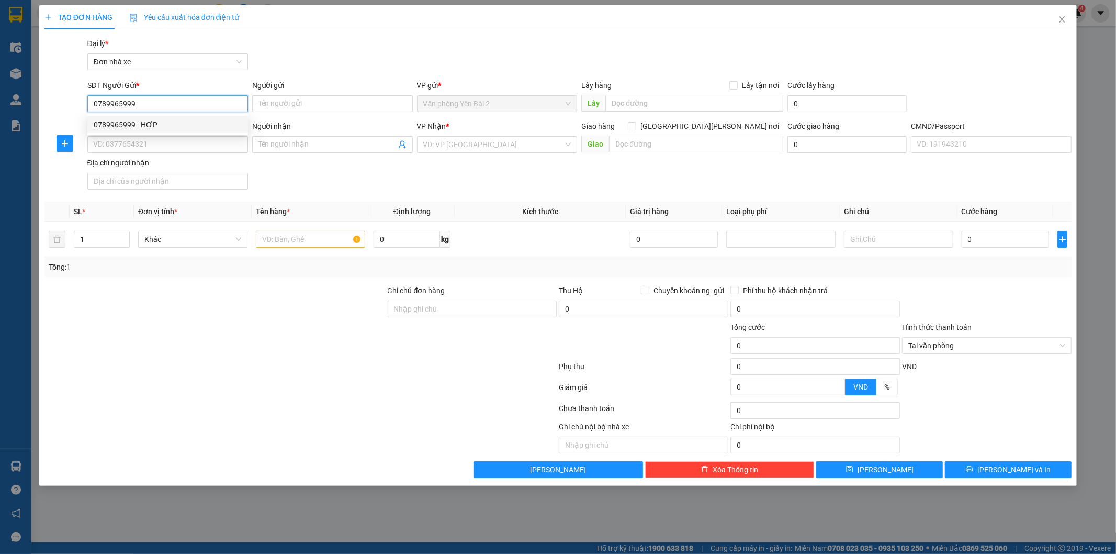
type input "0983547168"
type input "HẠNH"
type input "1"
click at [326, 243] on input "text" at bounding box center [310, 239] width 109 height 17
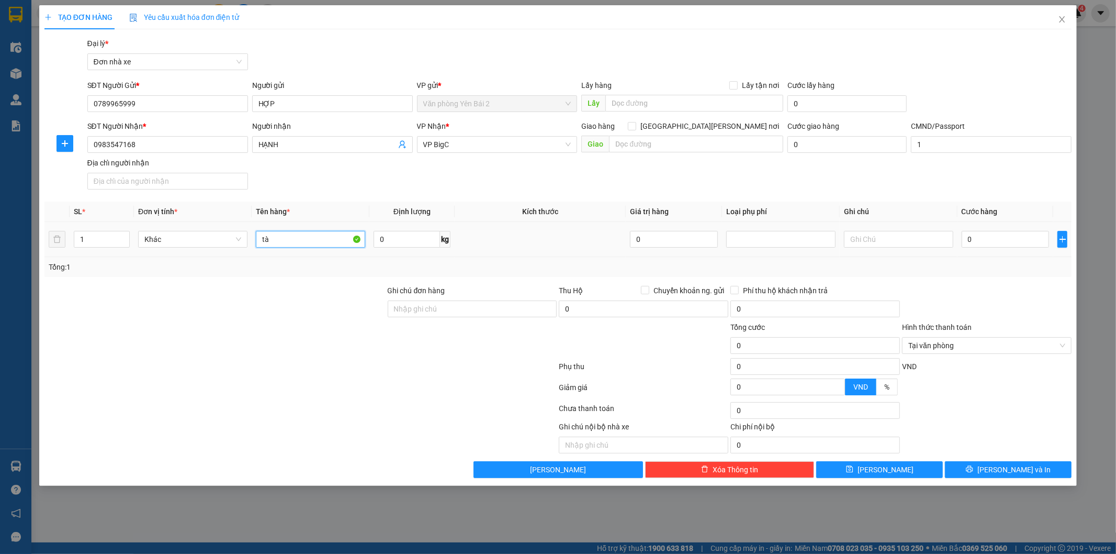
type input "t"
click at [304, 241] on input "text" at bounding box center [310, 239] width 109 height 17
type input "t"
type input "L"
type input "TÀI LIỆU"
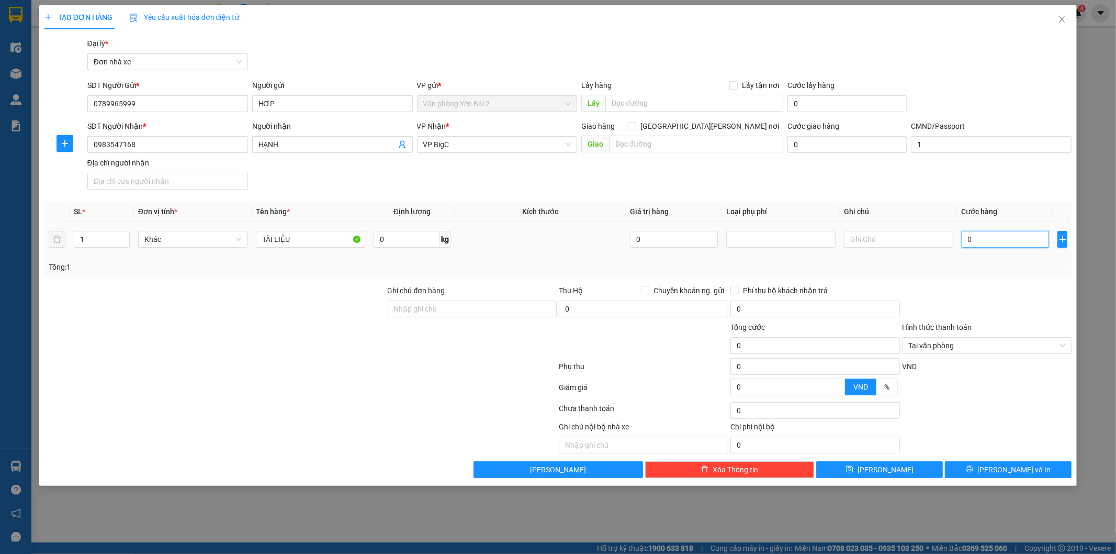
click at [982, 242] on input "0" at bounding box center [1006, 239] width 88 height 17
type input "2"
type input "25"
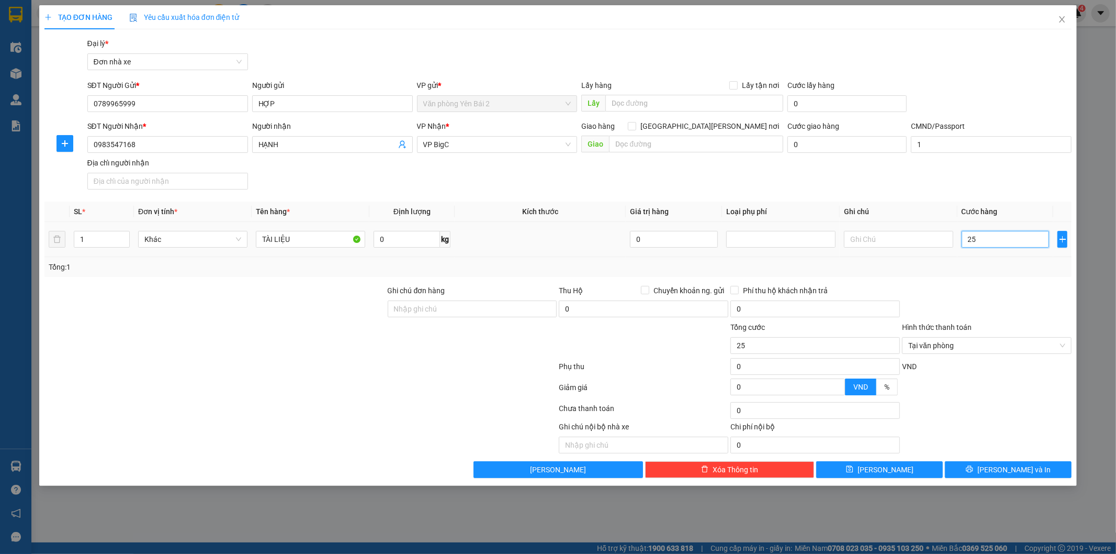
type input "250"
type input "2.500"
type input "25.000"
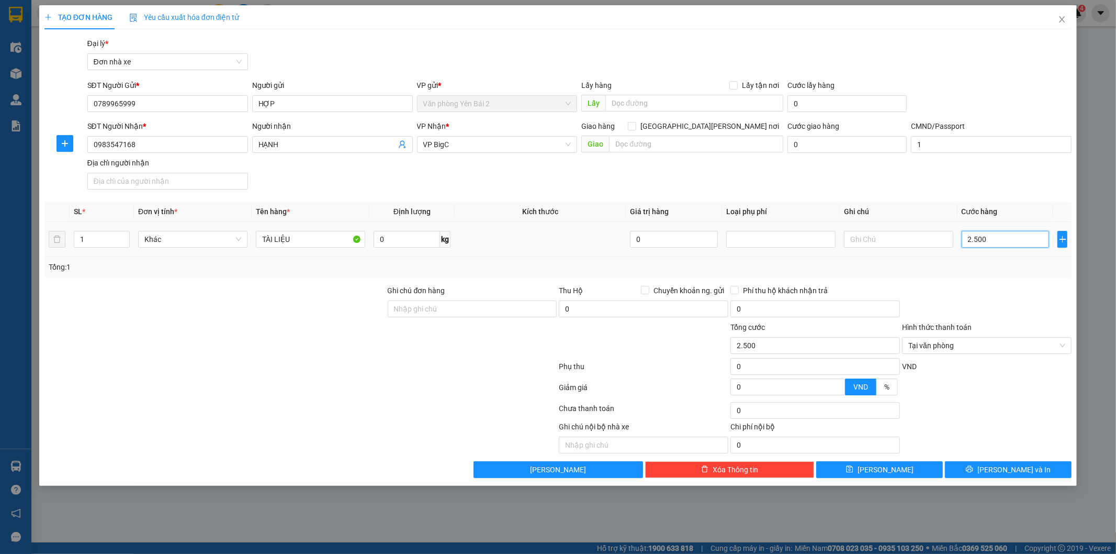
type input "25.000"
click at [1005, 466] on span "[PERSON_NAME] và In" at bounding box center [1013, 470] width 73 height 12
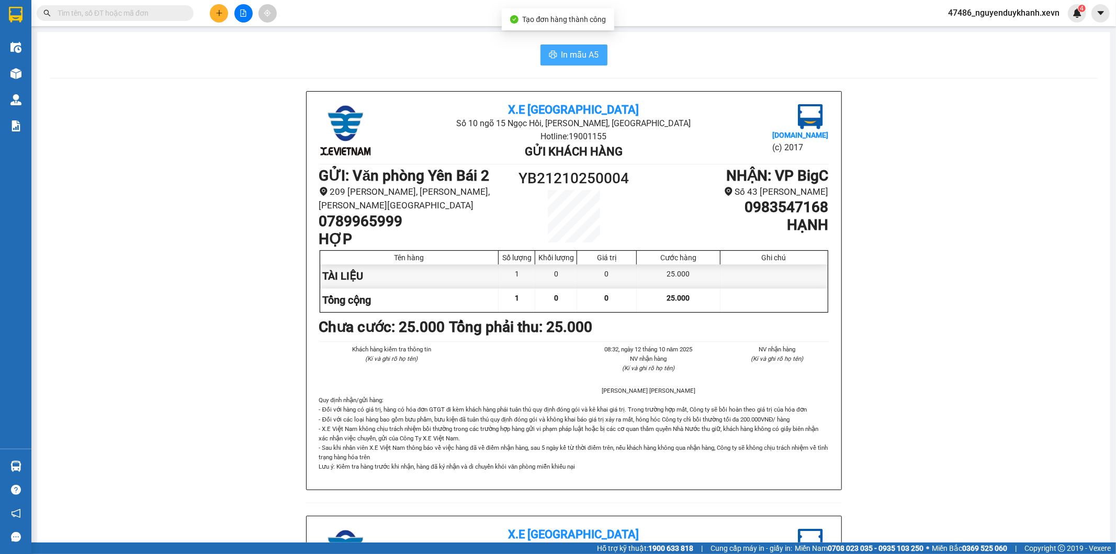
click at [577, 57] on span "In mẫu A5" at bounding box center [580, 54] width 38 height 13
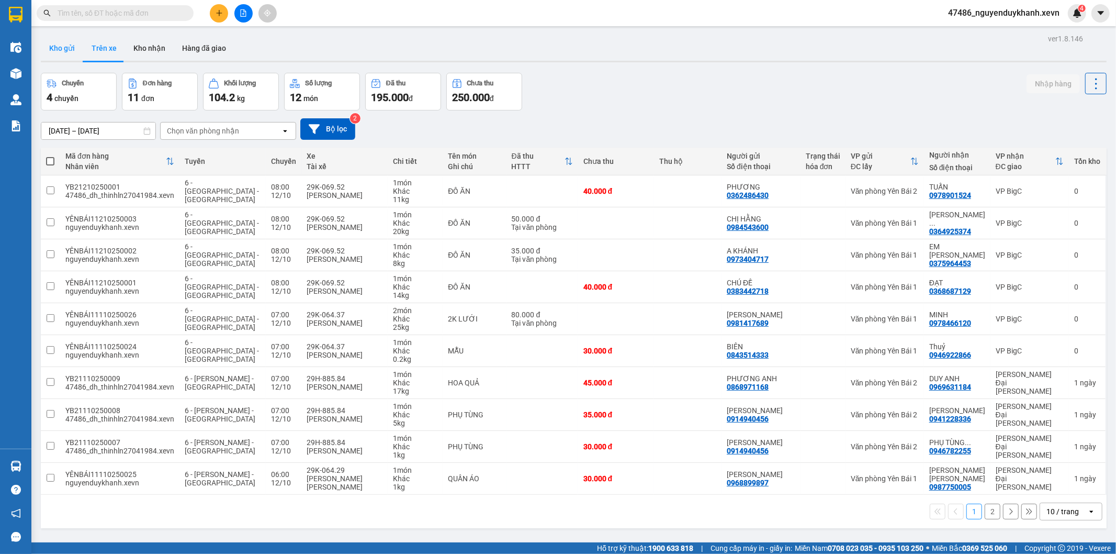
click at [64, 44] on button "Kho gửi" at bounding box center [62, 48] width 42 height 25
